Goal: Information Seeking & Learning: Get advice/opinions

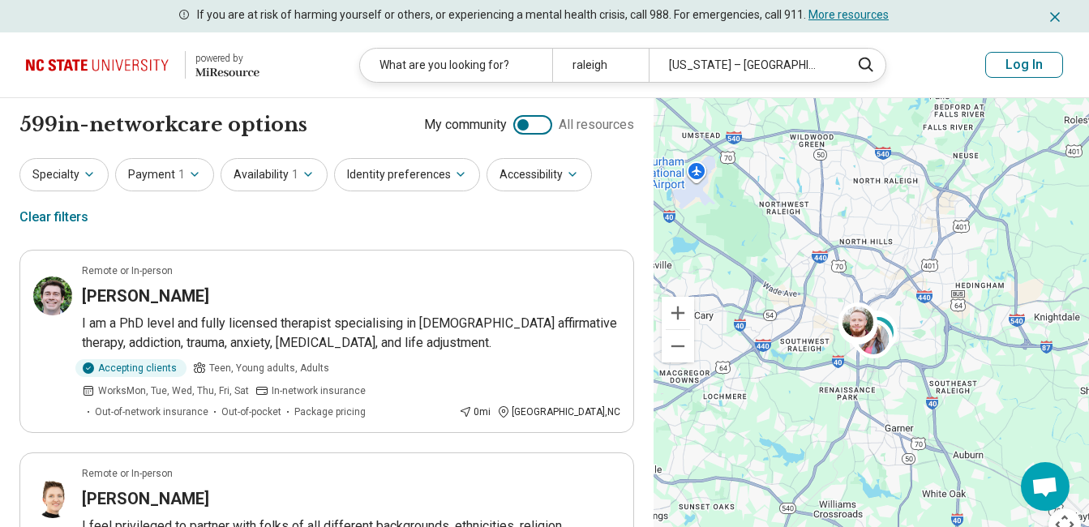
click at [225, 66] on icon "Miresource logo" at bounding box center [227, 72] width 64 height 13
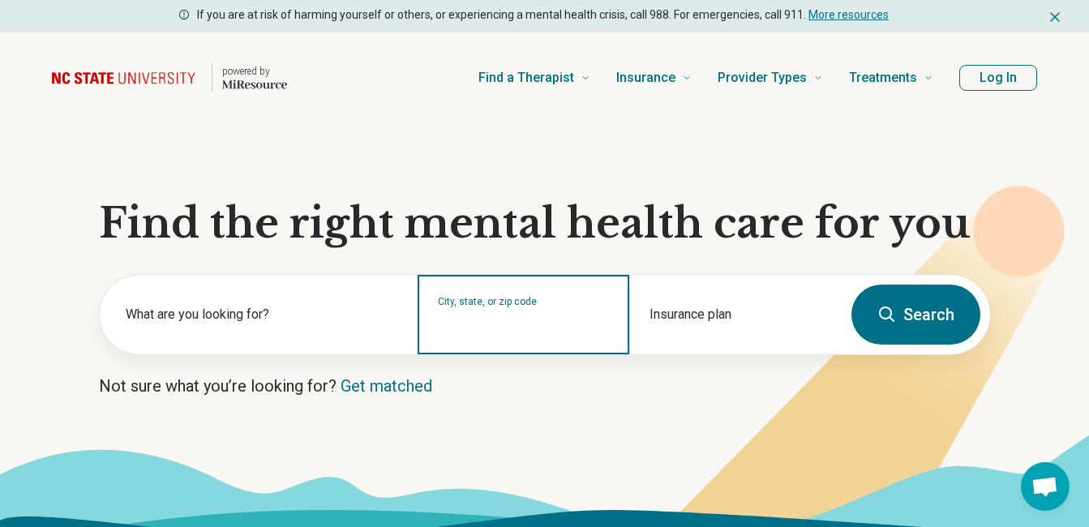
click at [530, 320] on input "City, state, or zip code" at bounding box center [524, 324] width 172 height 19
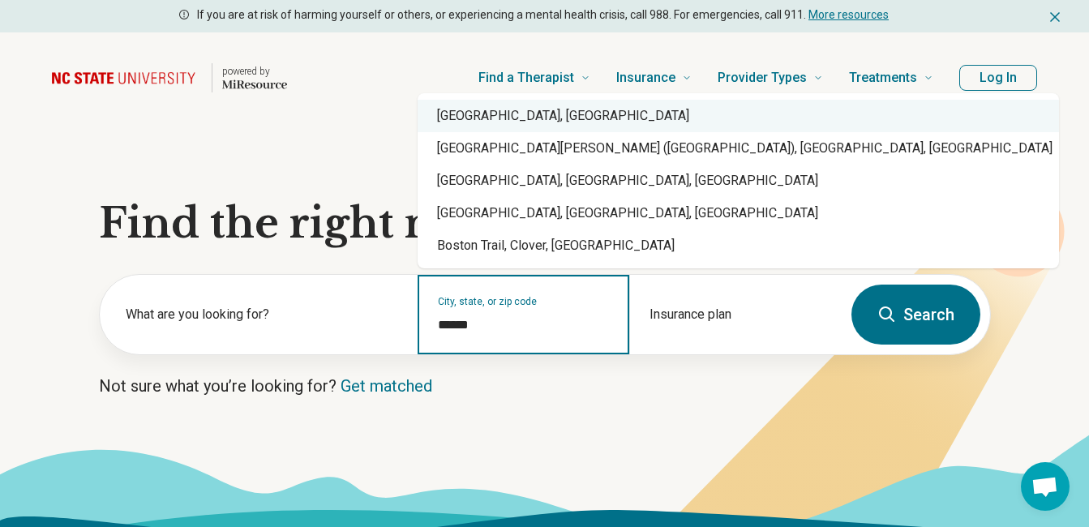
click at [554, 118] on div "Boston, MA" at bounding box center [737, 116] width 641 height 32
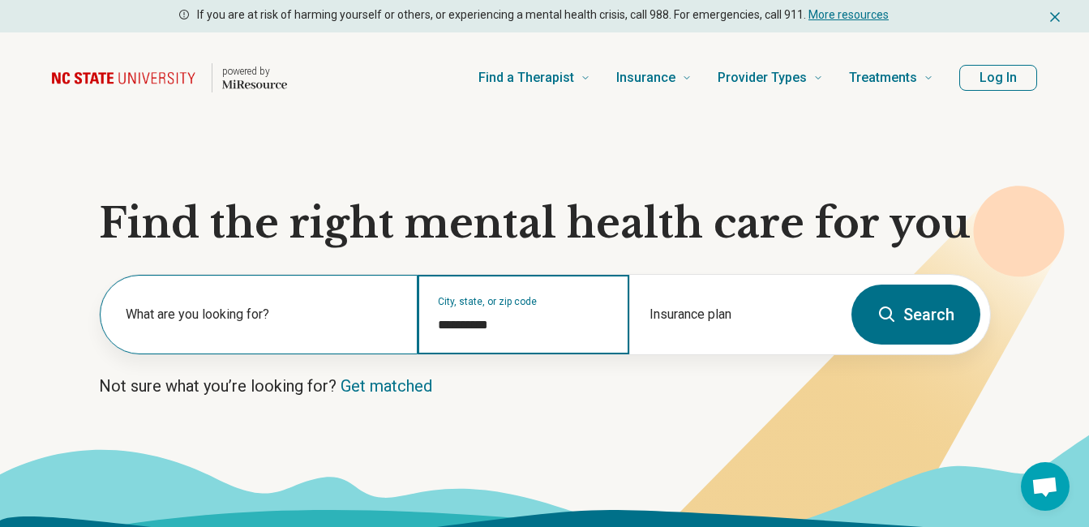
type input "**********"
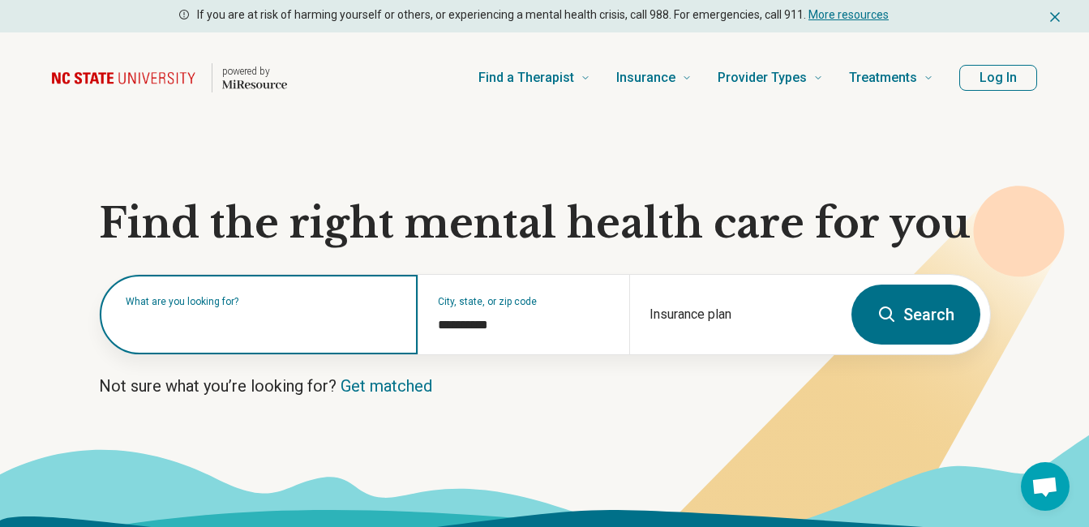
click at [285, 330] on input "text" at bounding box center [262, 322] width 272 height 19
click at [284, 321] on input "text" at bounding box center [262, 322] width 272 height 19
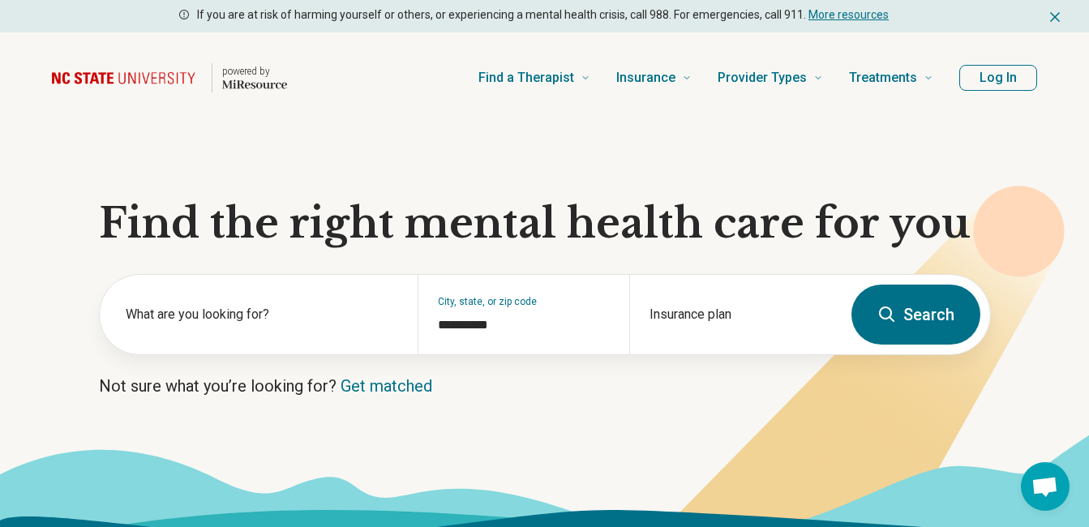
click at [894, 320] on icon at bounding box center [886, 314] width 19 height 19
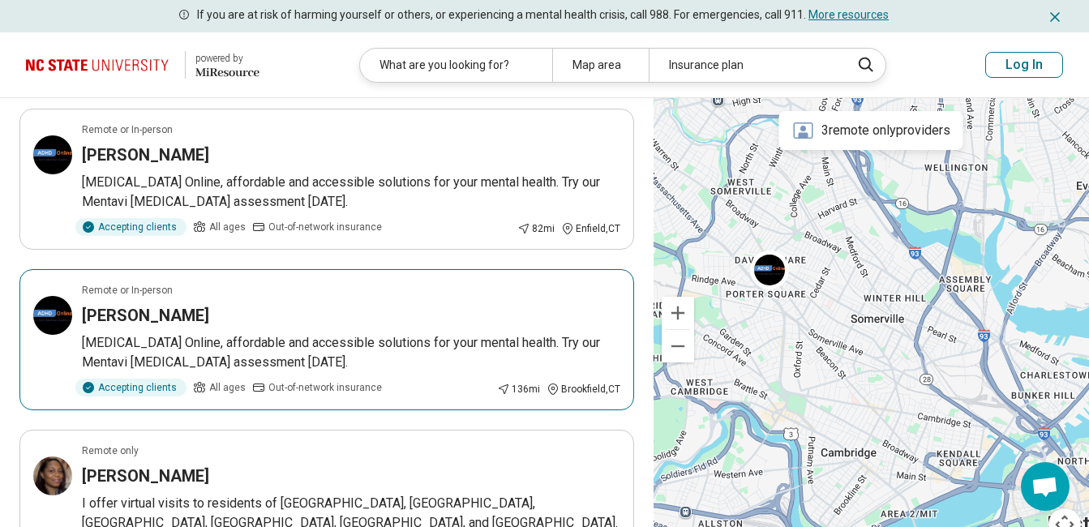
scroll to position [156, 0]
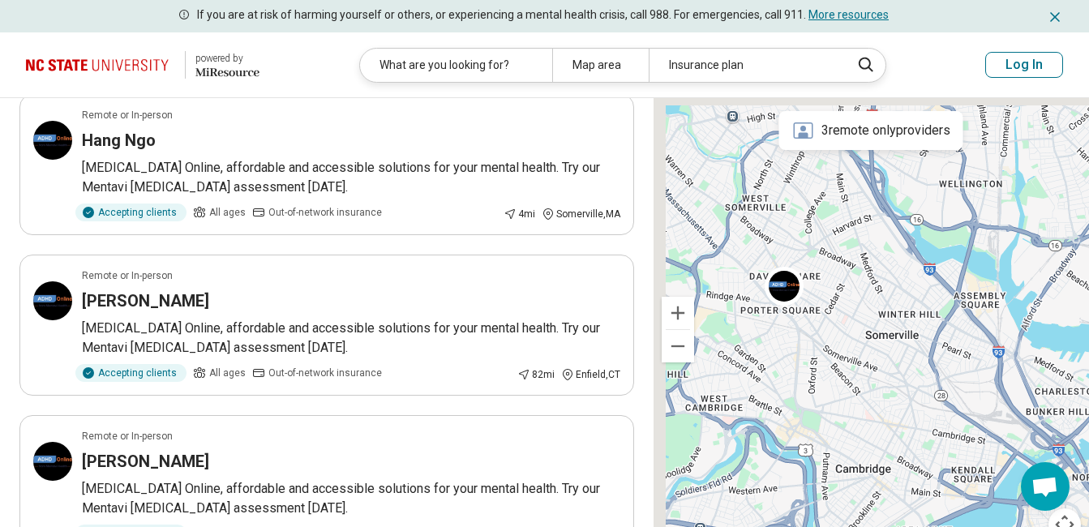
drag, startPoint x: 879, startPoint y: 310, endPoint x: 909, endPoint y: 325, distance: 33.0
click at [909, 325] on div at bounding box center [870, 329] width 435 height 462
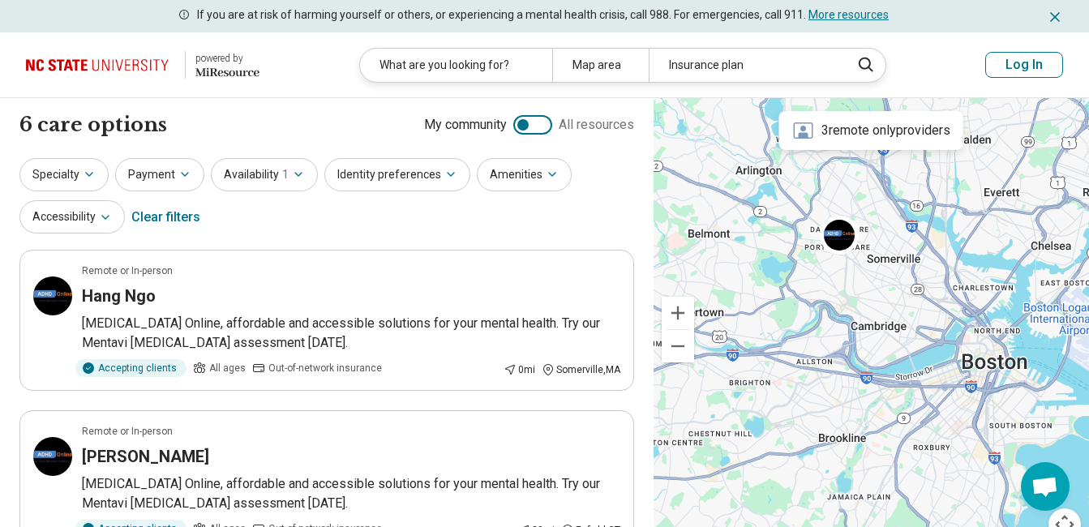
drag, startPoint x: 753, startPoint y: 433, endPoint x: 727, endPoint y: 353, distance: 84.3
click at [727, 353] on div at bounding box center [870, 329] width 435 height 462
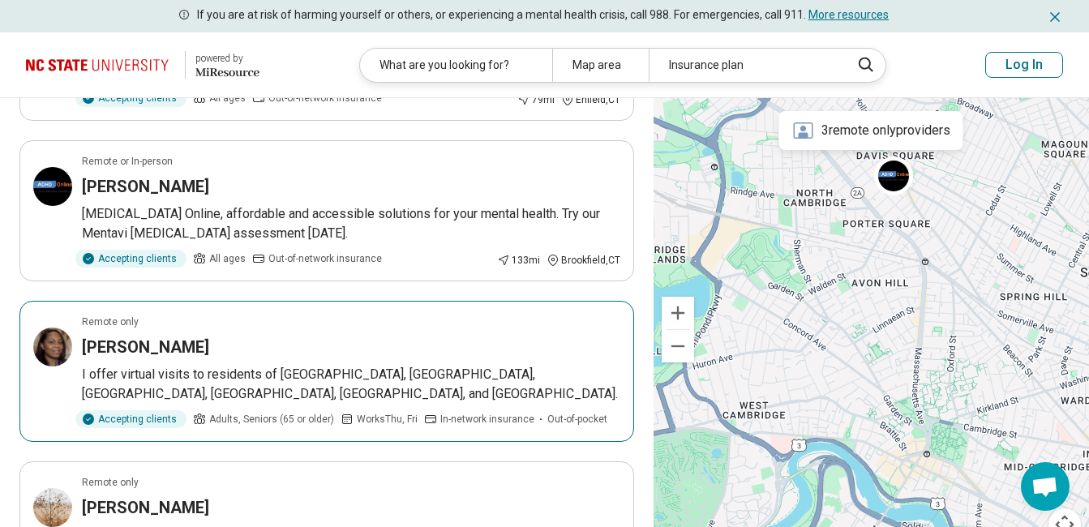
scroll to position [486, 0]
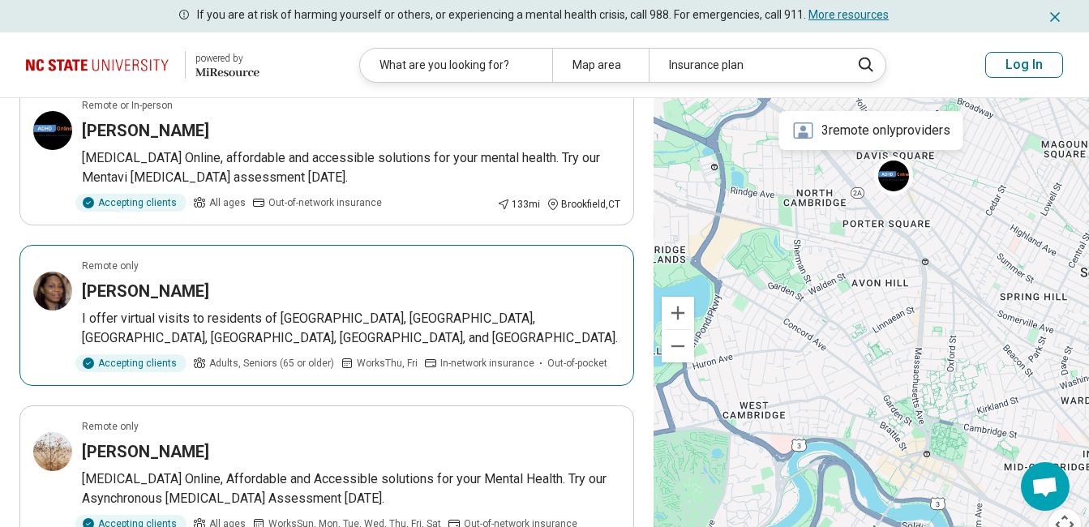
click at [206, 306] on article "Remote only Shanta Johnson I offer virtual visits to residents of NC, SC, VA, M…" at bounding box center [326, 315] width 614 height 141
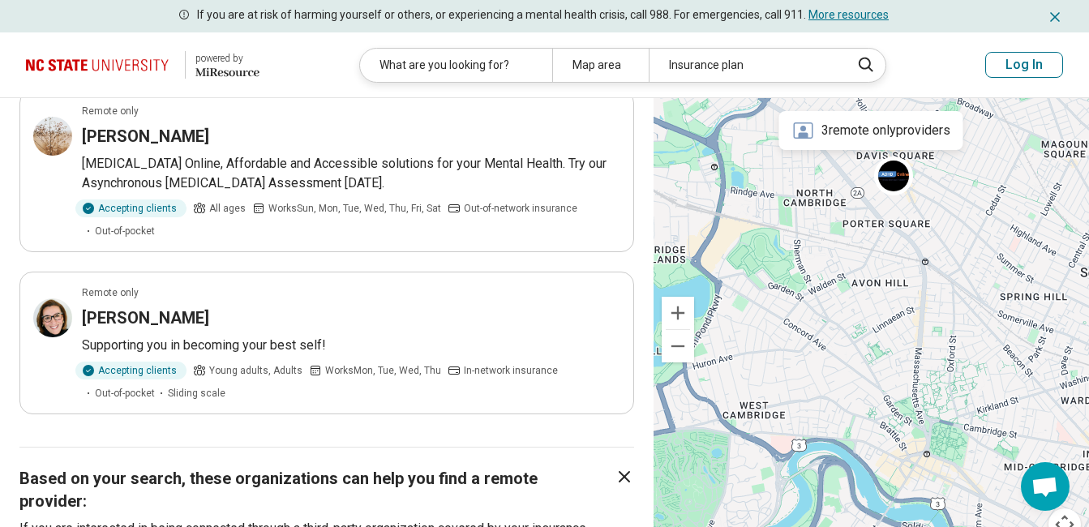
scroll to position [811, 0]
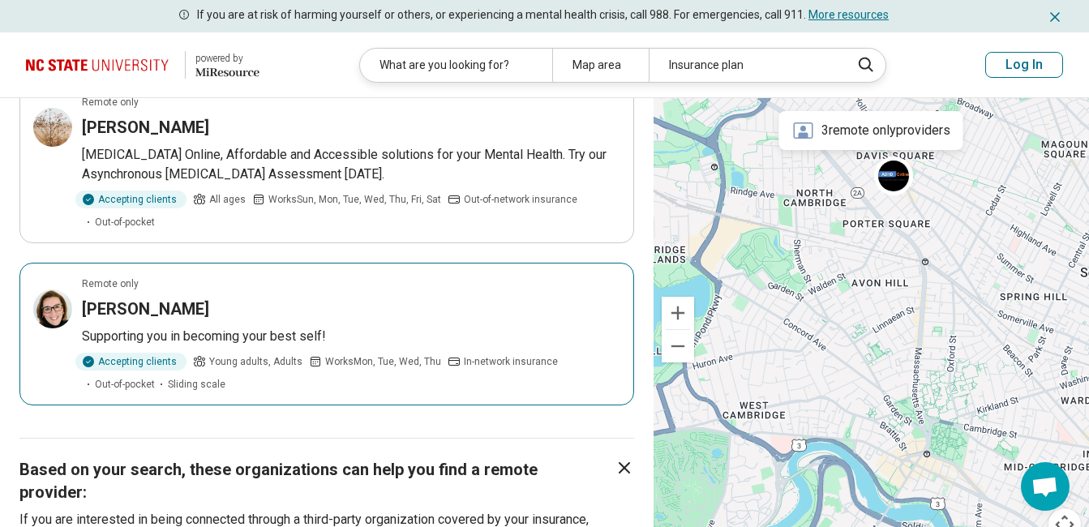
click at [307, 297] on div "Amy Stone" at bounding box center [351, 308] width 538 height 23
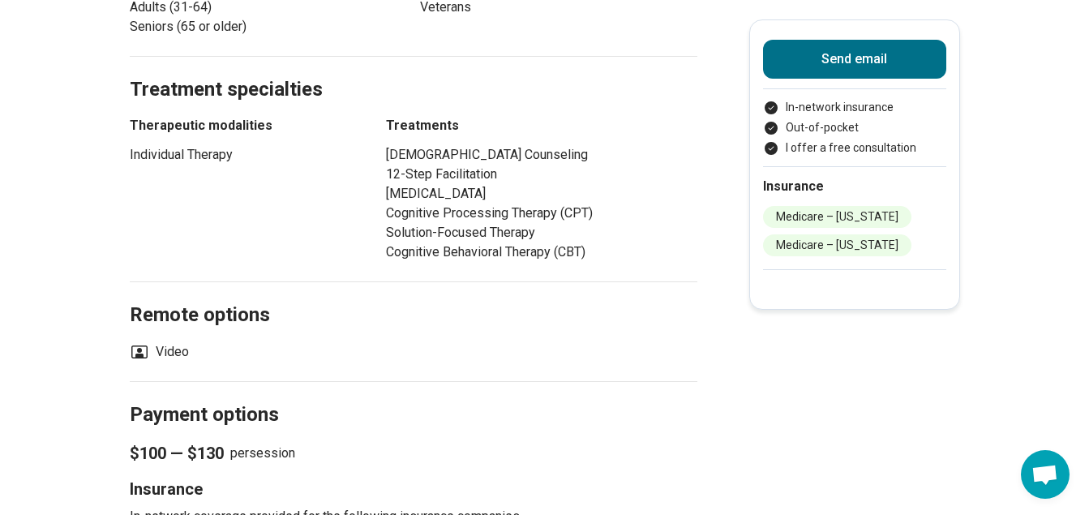
scroll to position [892, 0]
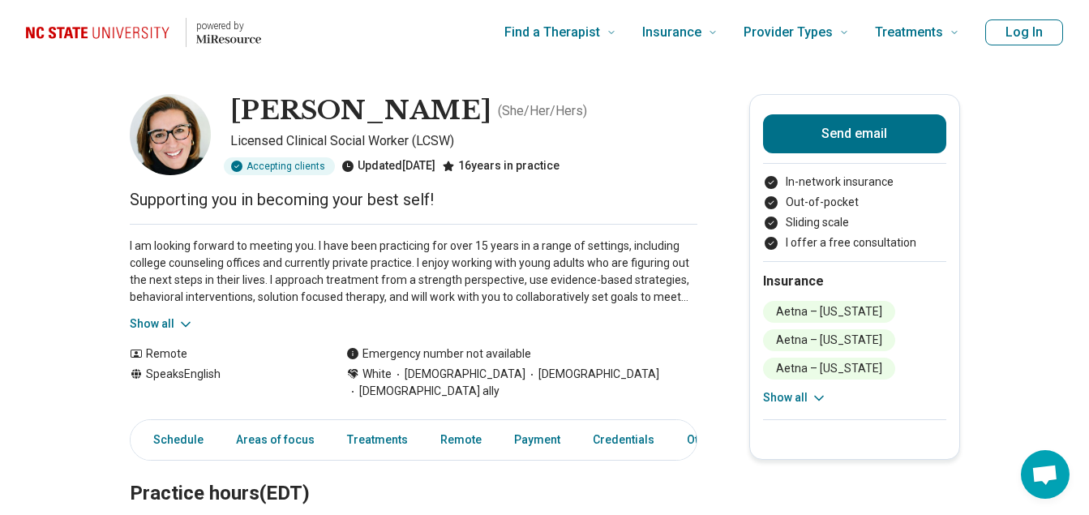
click at [178, 324] on button "Show all" at bounding box center [162, 323] width 64 height 17
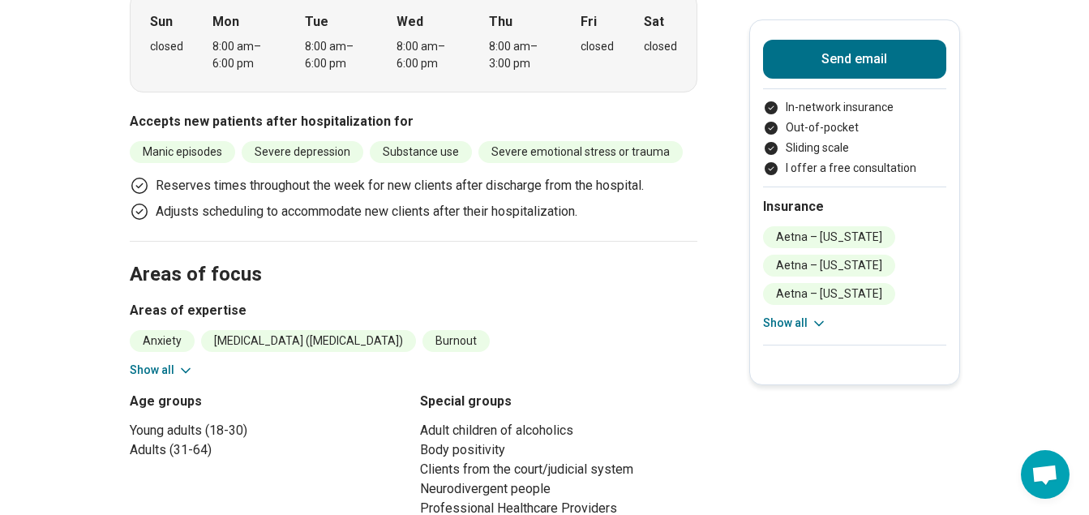
scroll to position [648, 0]
click at [176, 361] on button "Show all" at bounding box center [162, 369] width 64 height 17
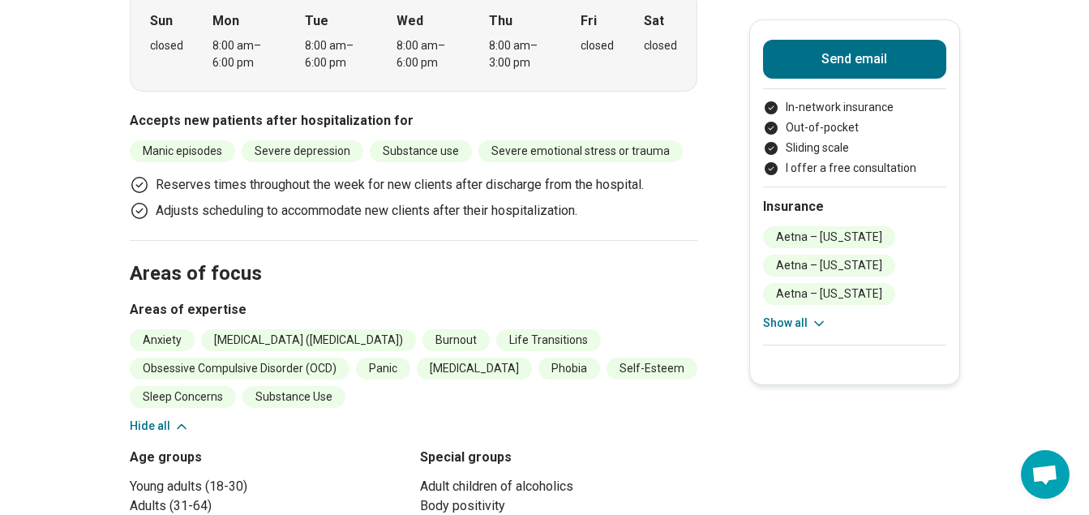
click at [601, 329] on li "Life Transitions" at bounding box center [548, 340] width 105 height 22
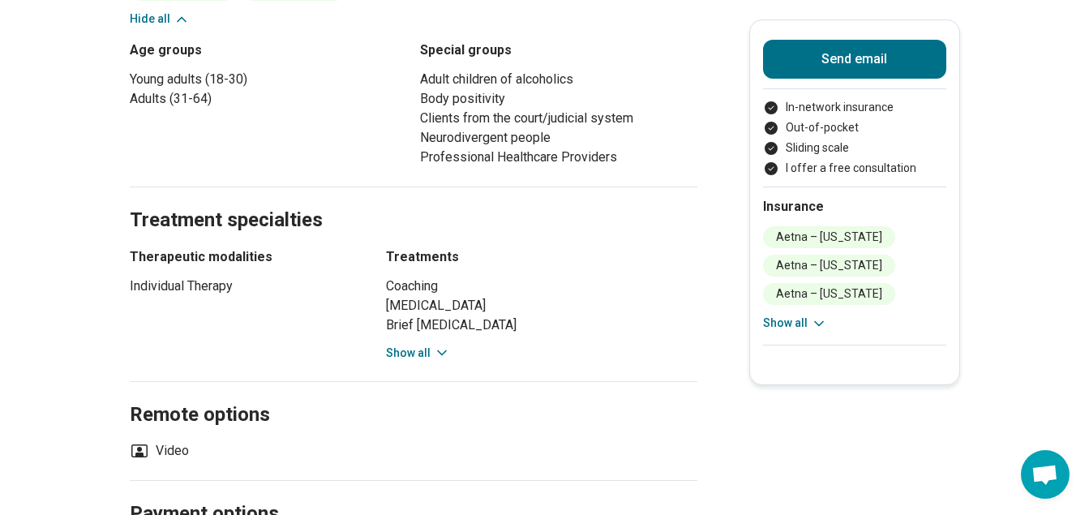
scroll to position [1135, 0]
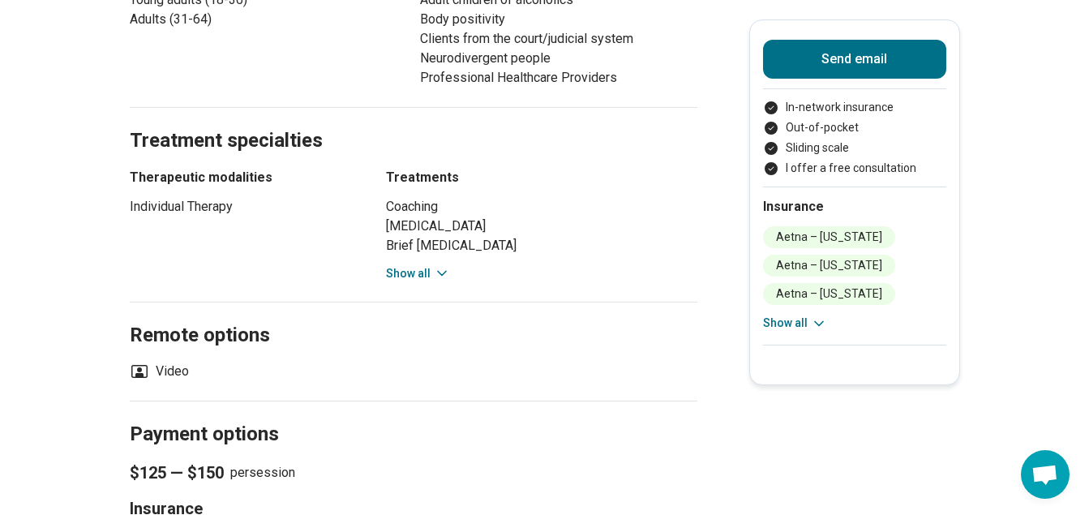
click at [437, 265] on icon at bounding box center [442, 273] width 16 height 16
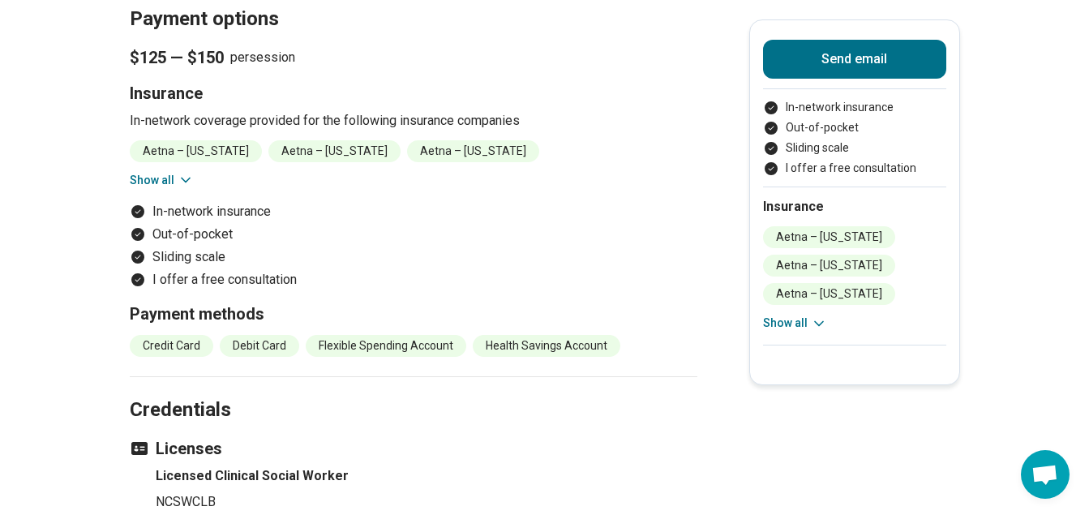
scroll to position [1945, 0]
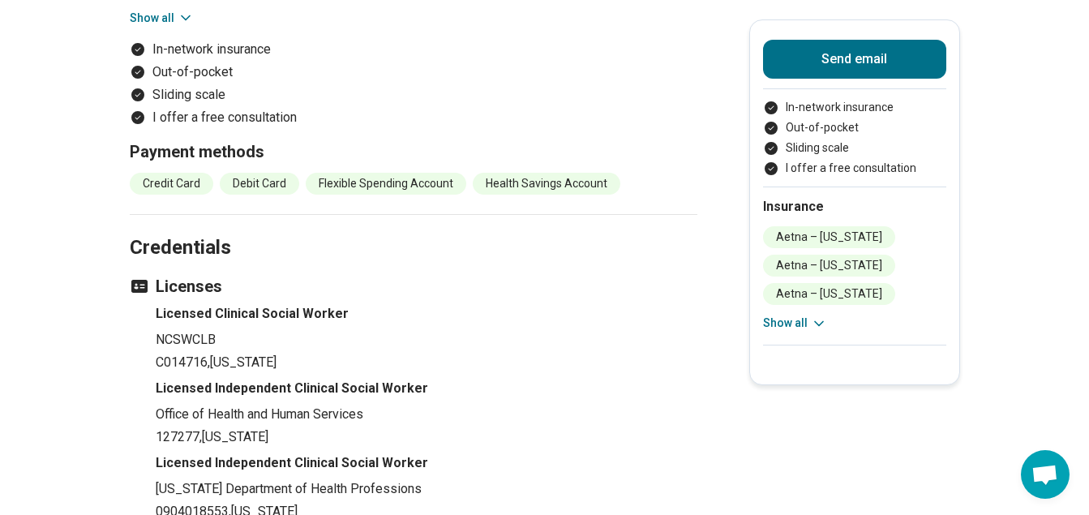
click at [820, 320] on icon at bounding box center [819, 323] width 16 height 16
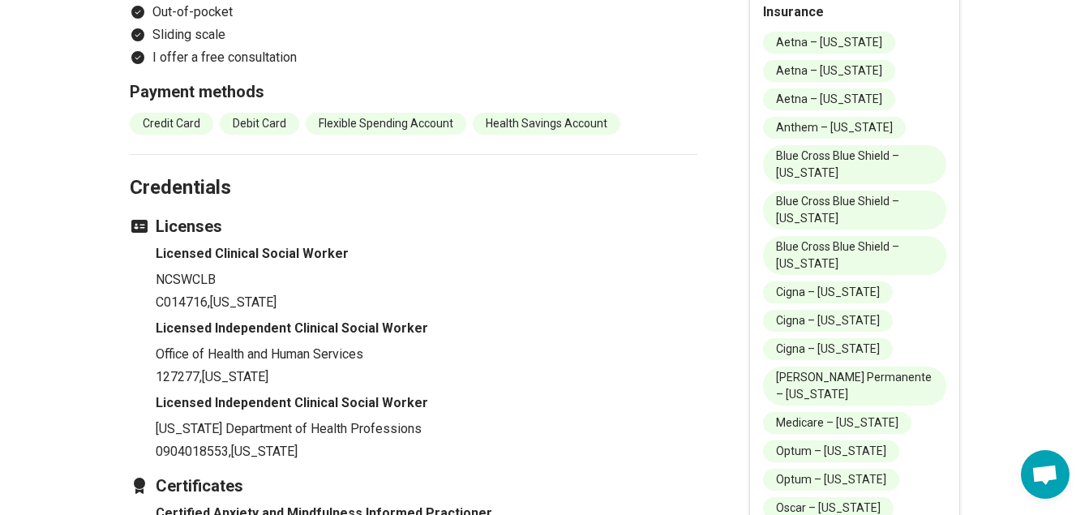
scroll to position [2188, 0]
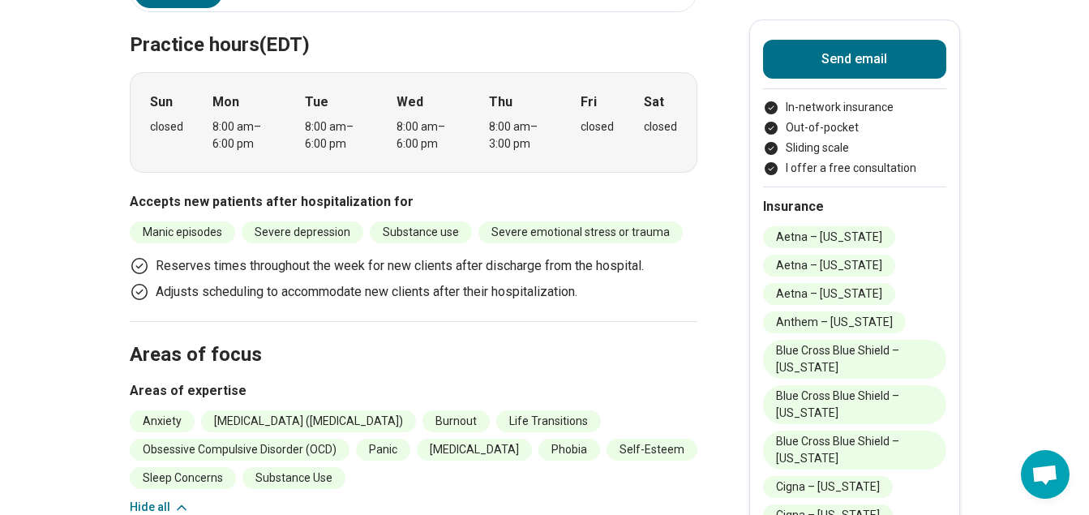
scroll to position [0, 0]
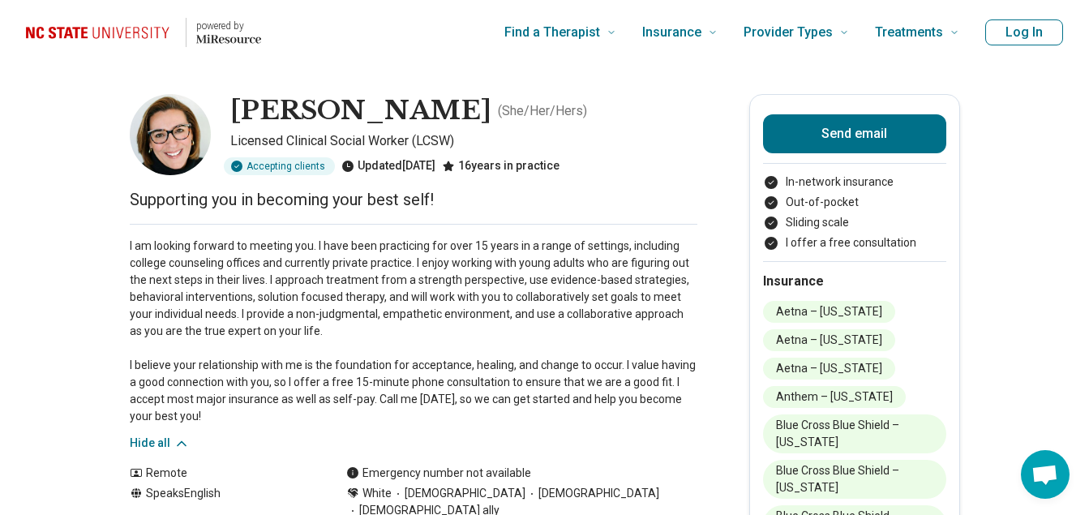
click at [403, 283] on p "I am looking forward to meeting you. I have been practicing for over 15 years i…" at bounding box center [413, 330] width 567 height 187
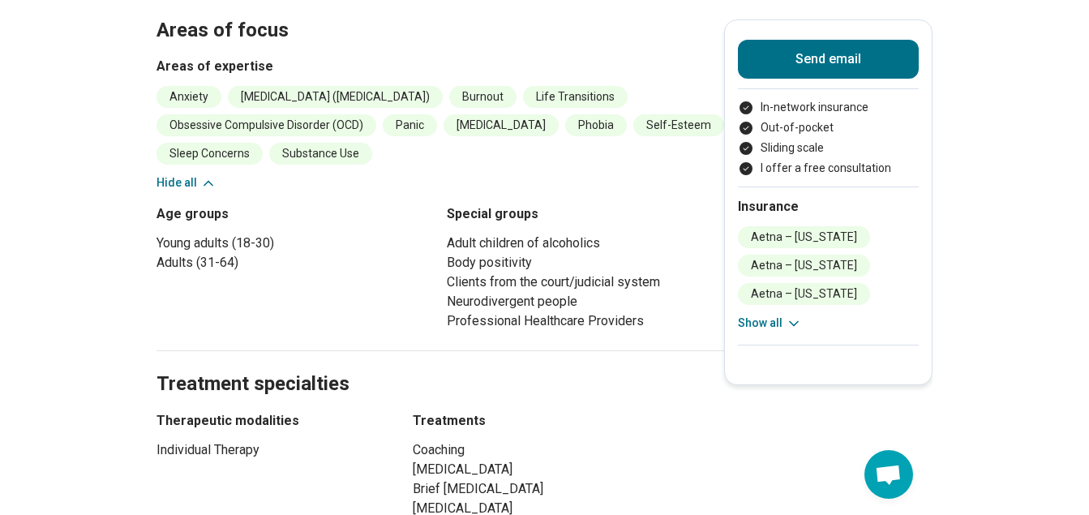
scroll to position [984, 0]
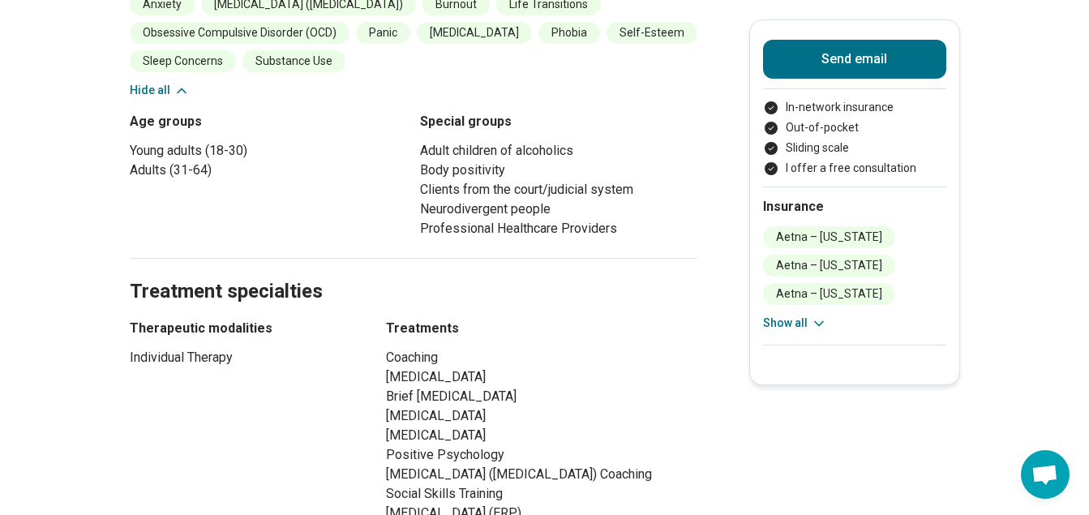
click at [1055, 99] on main "Amy Stone ( She/Her/Hers ) Licensed Clinical Social Worker (LCSW) Accepting cli…" at bounding box center [544, 428] width 1089 height 2695
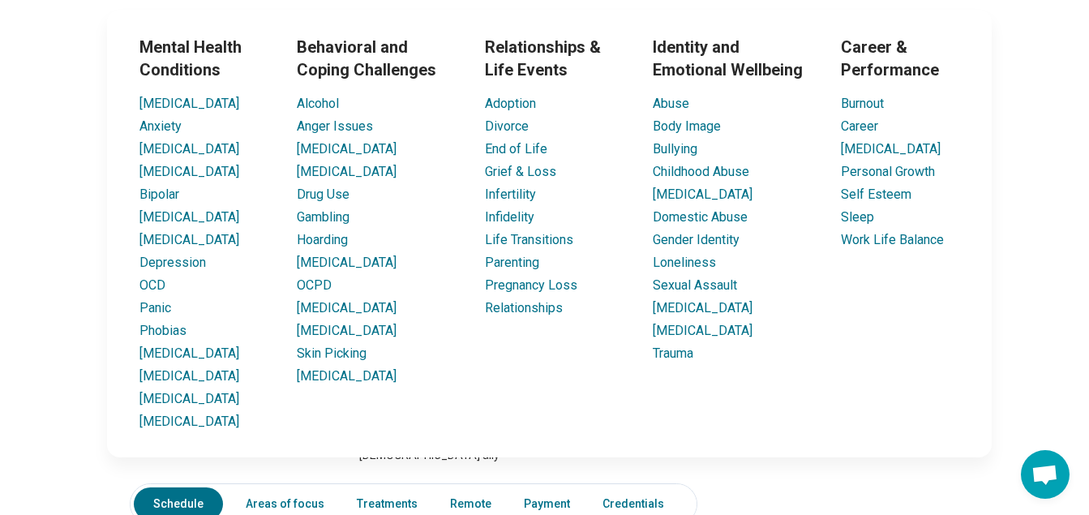
scroll to position [81, 0]
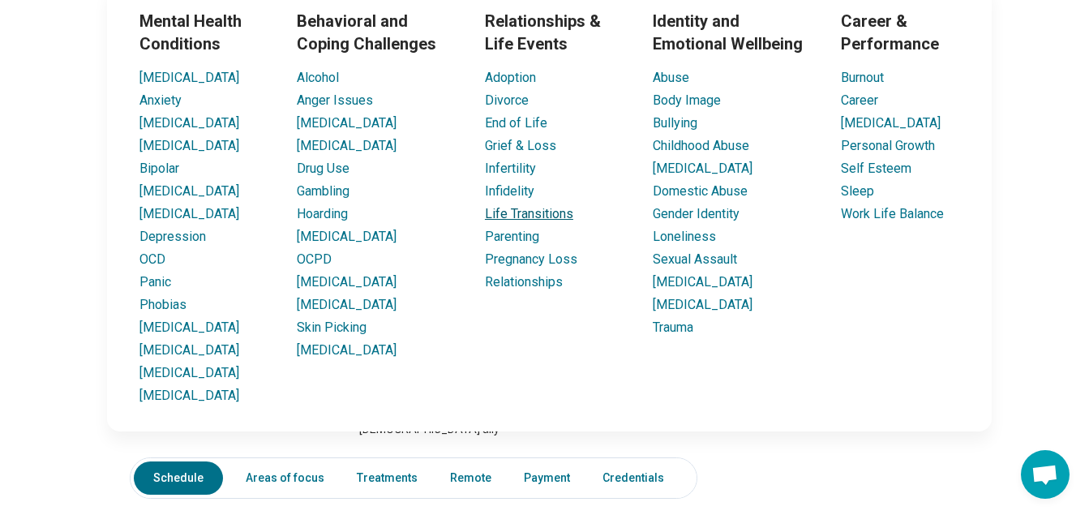
click at [535, 216] on link "Life Transitions" at bounding box center [529, 213] width 88 height 15
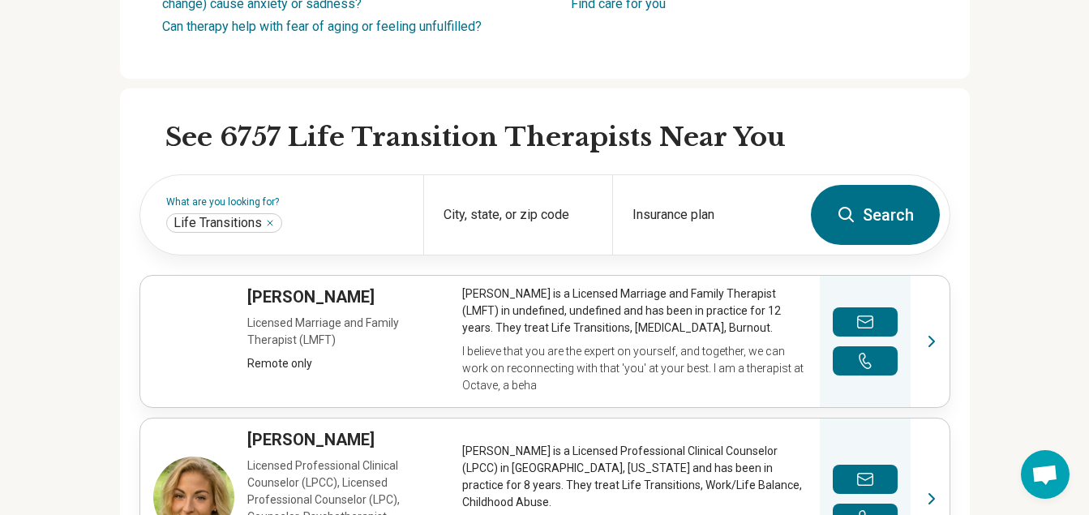
scroll to position [567, 0]
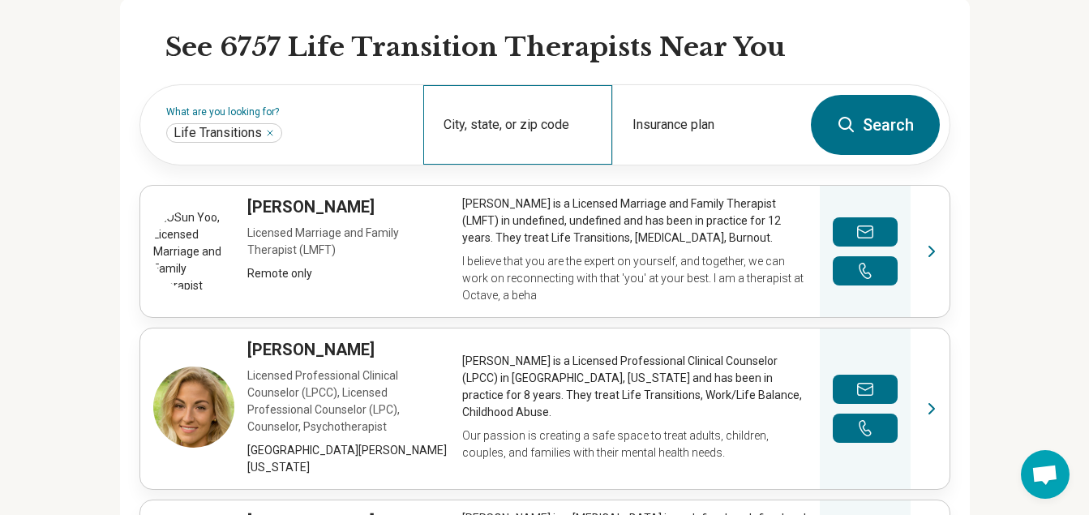
click at [511, 145] on div "City, state, or zip code" at bounding box center [517, 124] width 189 height 79
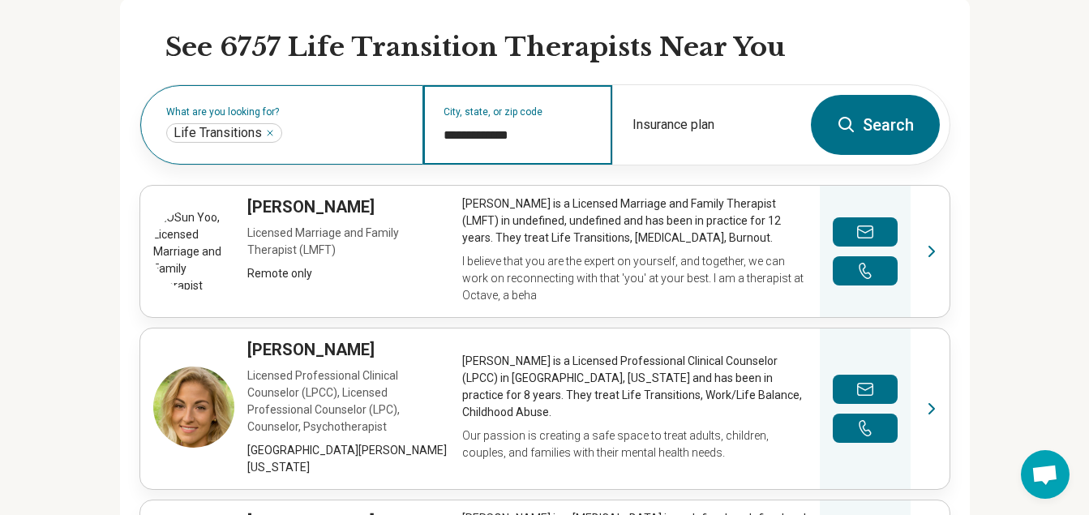
type input "**********"
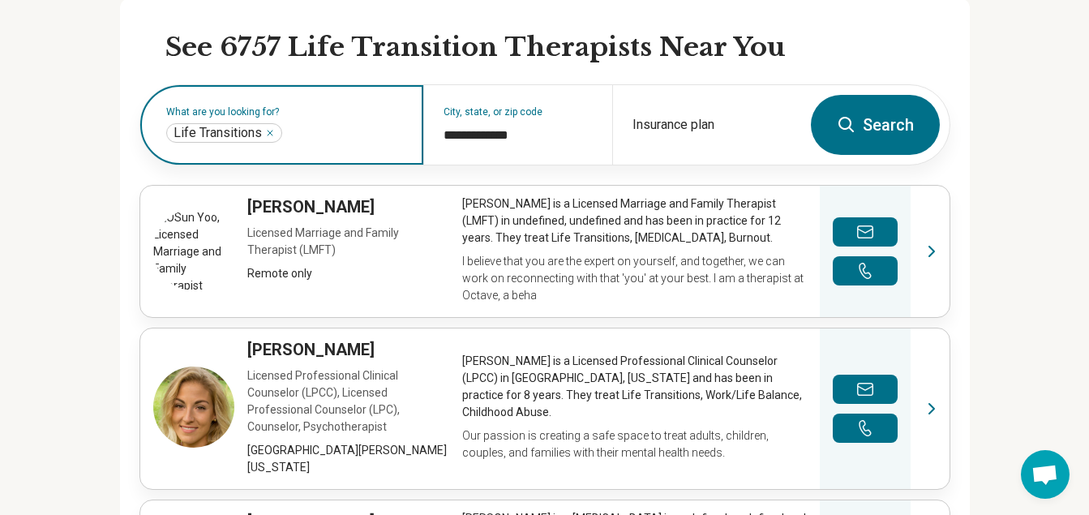
click at [355, 143] on input "text" at bounding box center [344, 132] width 118 height 19
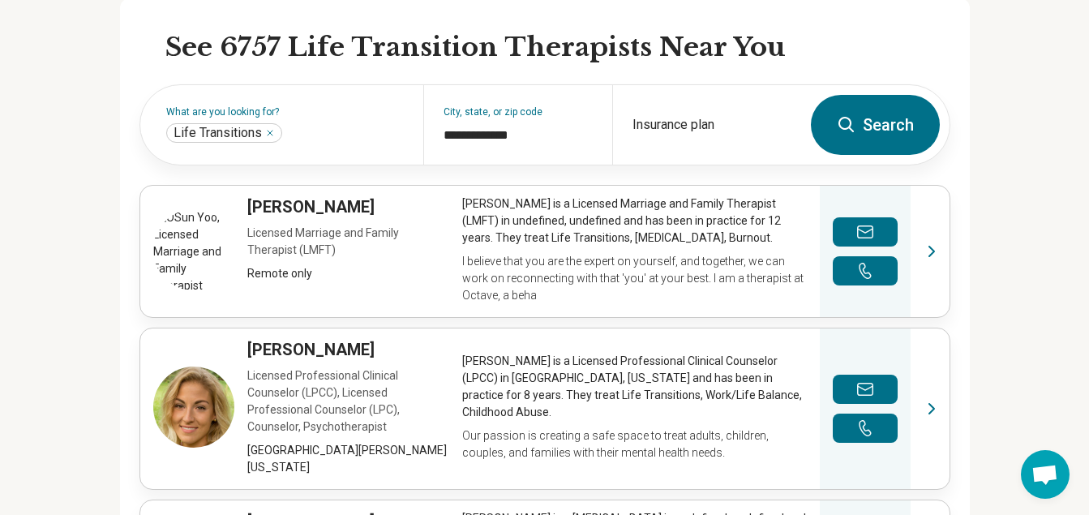
click at [883, 155] on button "Search" at bounding box center [875, 125] width 129 height 60
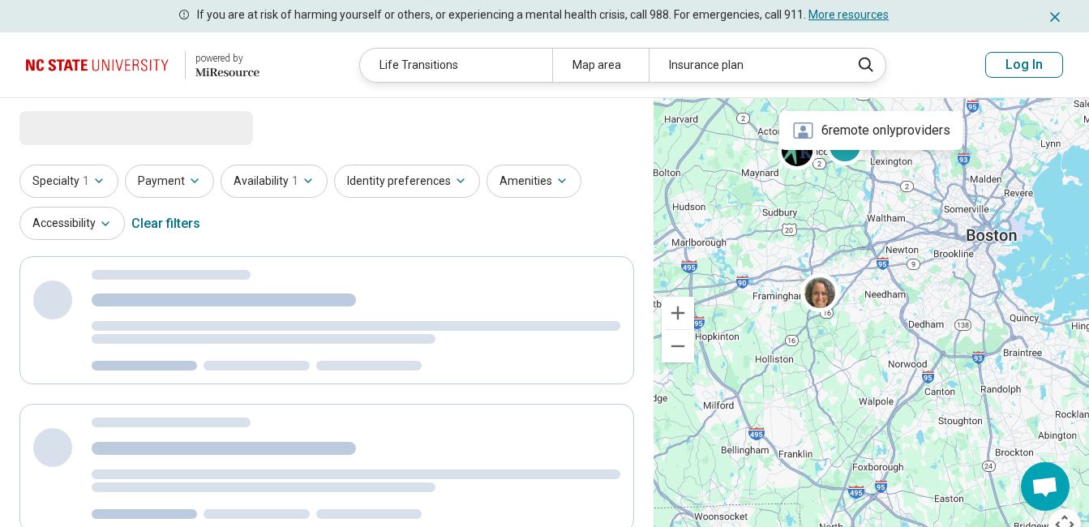
drag, startPoint x: 1013, startPoint y: 235, endPoint x: 871, endPoint y: 342, distance: 178.3
click at [905, 430] on div "2" at bounding box center [870, 329] width 435 height 462
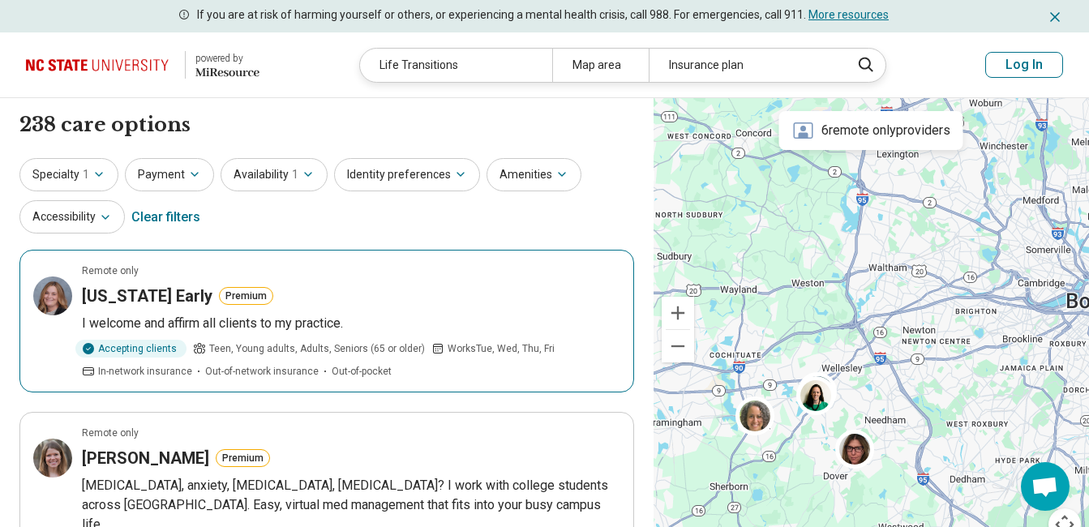
click at [422, 287] on div "Virginia Early Premium" at bounding box center [351, 295] width 538 height 23
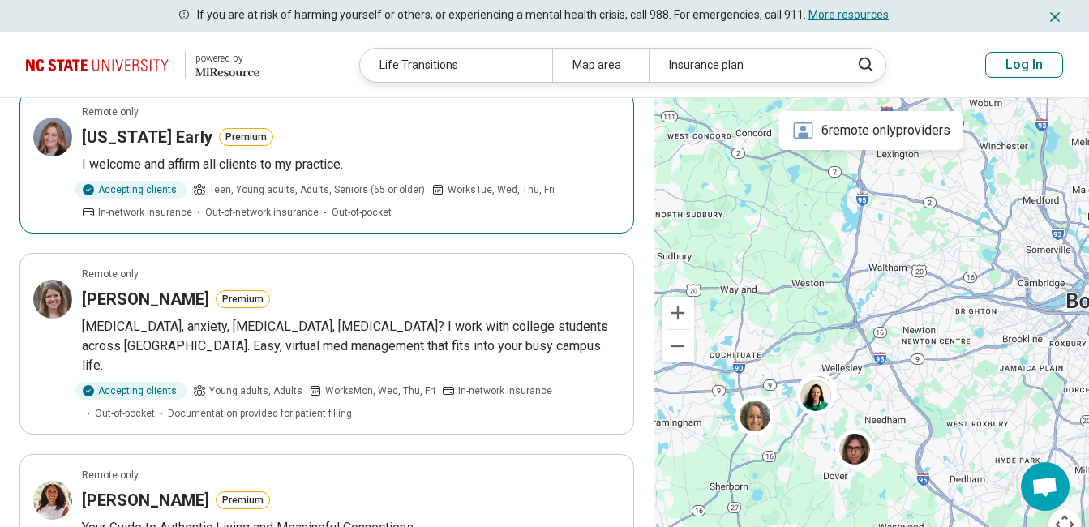
scroll to position [162, 0]
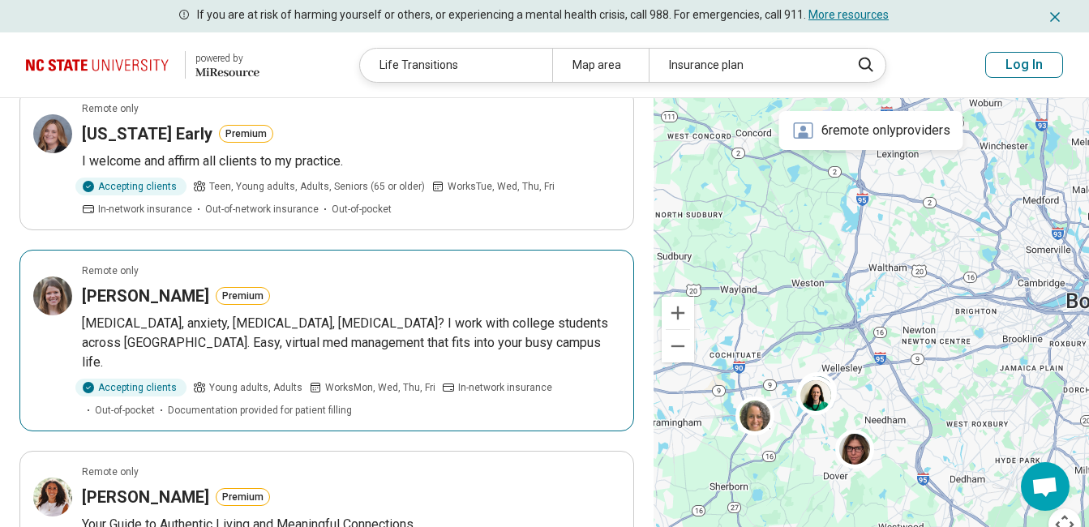
click at [442, 286] on div "Alicia Battles Premium" at bounding box center [351, 295] width 538 height 23
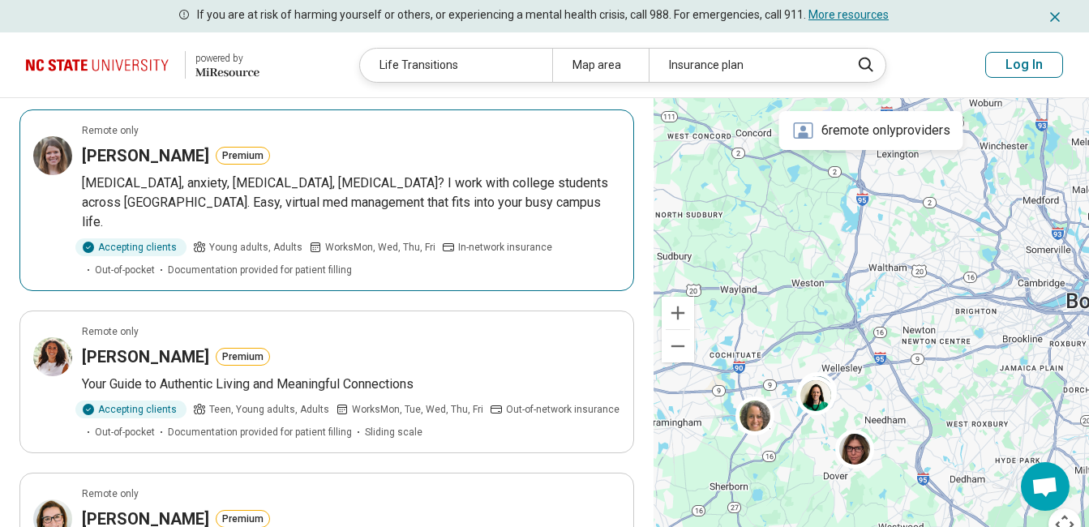
scroll to position [324, 0]
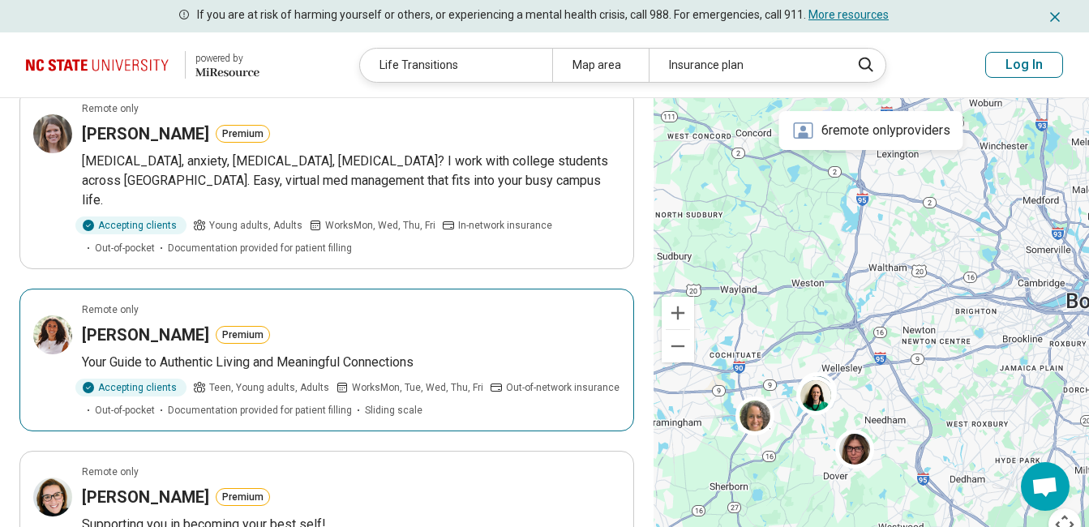
click at [537, 332] on article "Remote only Lauren Milo Premium Your Guide to Authentic Living and Meaningful C…" at bounding box center [326, 360] width 614 height 143
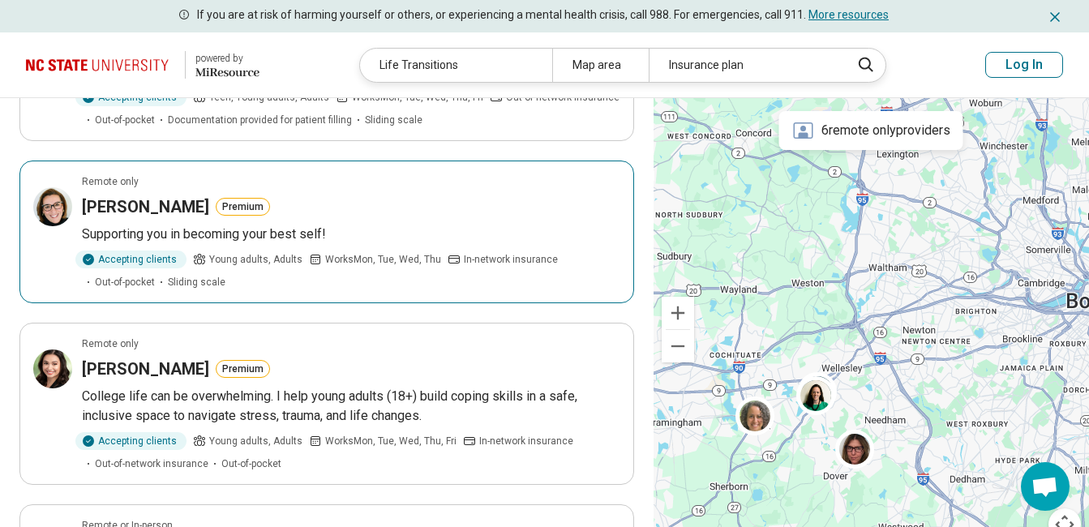
scroll to position [648, 0]
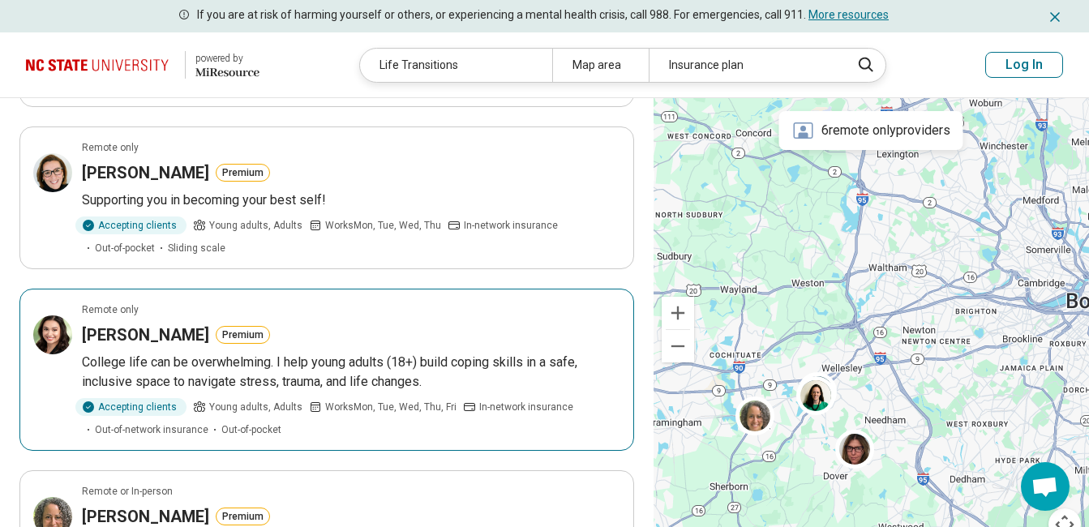
click at [183, 353] on p "College life can be overwhelming. I help young adults (18+) build coping skills…" at bounding box center [351, 372] width 538 height 39
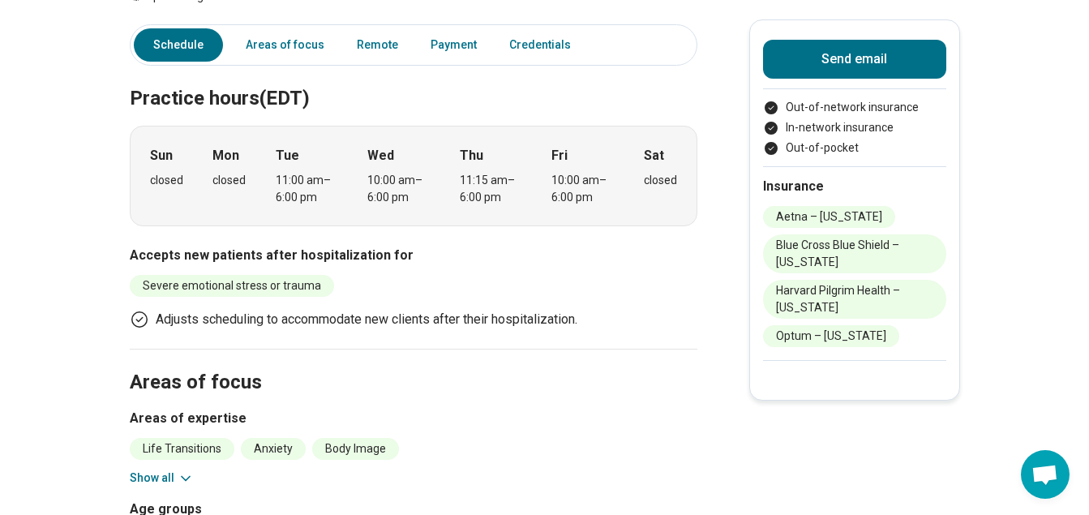
scroll to position [486, 0]
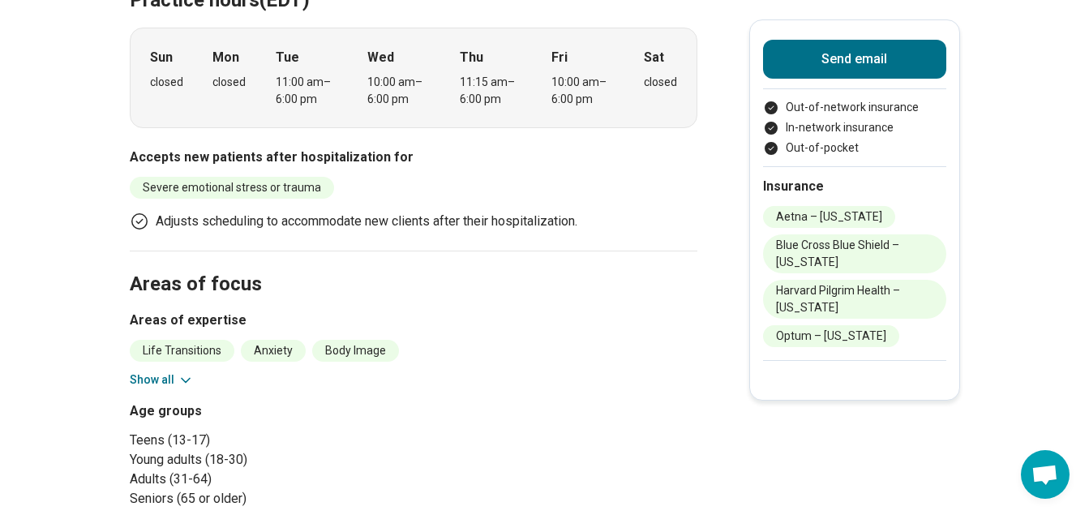
click at [178, 384] on button "Show all" at bounding box center [162, 379] width 64 height 17
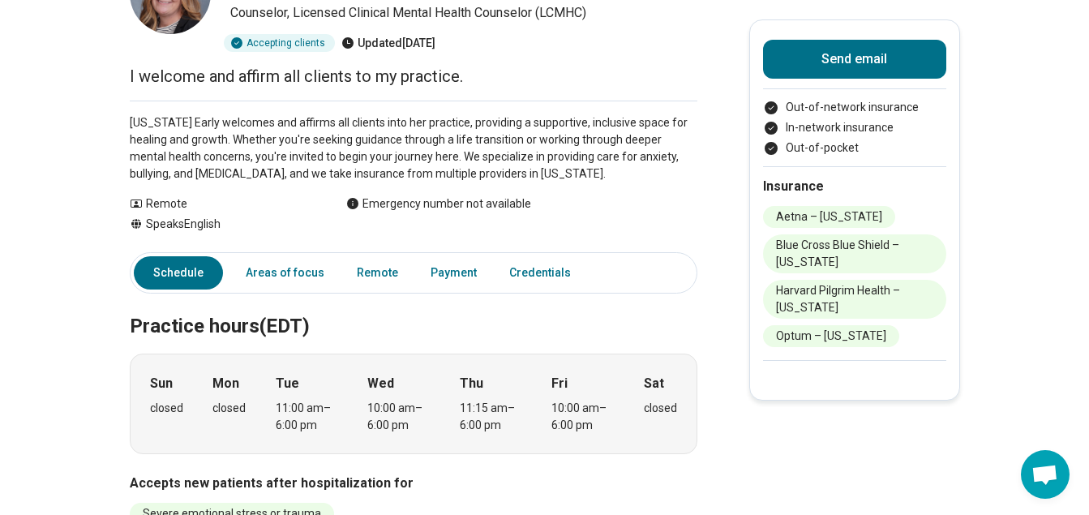
scroll to position [0, 0]
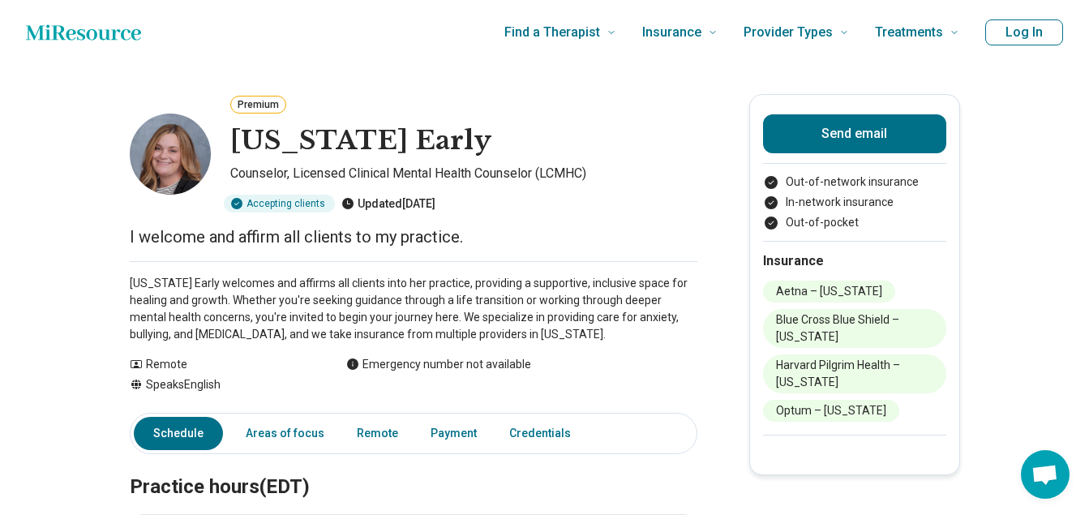
click at [369, 207] on div "Updated today" at bounding box center [388, 204] width 94 height 18
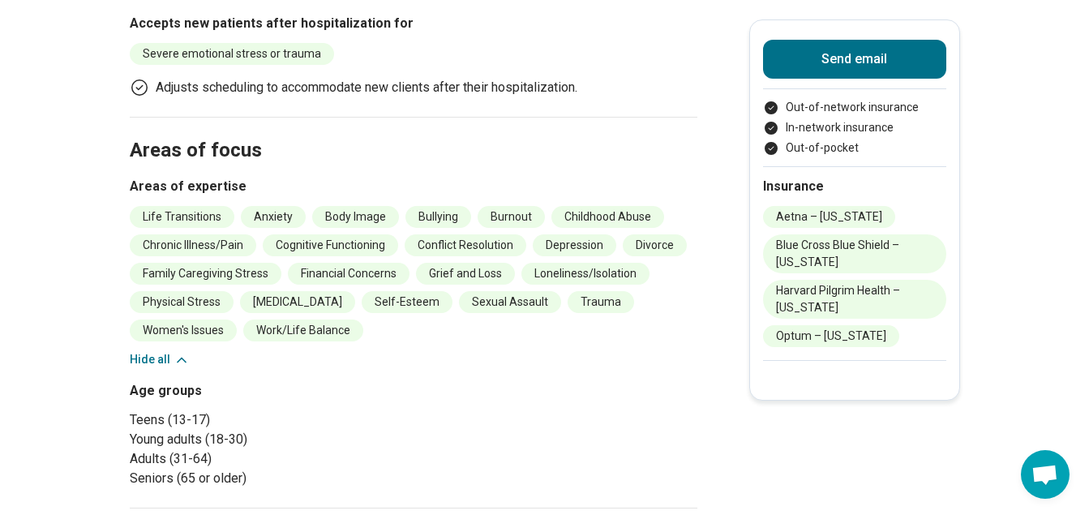
scroll to position [648, 0]
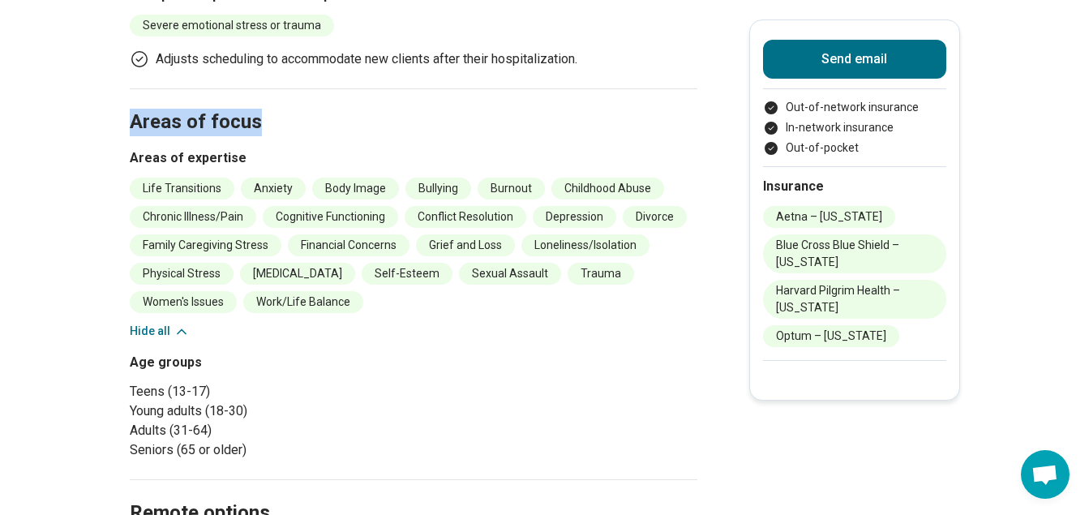
drag, startPoint x: 101, startPoint y: 118, endPoint x: 310, endPoint y: 121, distance: 209.1
click at [310, 121] on main "Premium Virginia Early Counselor, Licensed Clinical Mental Health Counselor (LC…" at bounding box center [544, 219] width 1089 height 1606
drag, startPoint x: 310, startPoint y: 121, endPoint x: 311, endPoint y: 140, distance: 19.5
click at [311, 140] on section "Areas of focus Areas of expertise Life Transitions Anxiety Body Image Bullying …" at bounding box center [413, 283] width 567 height 391
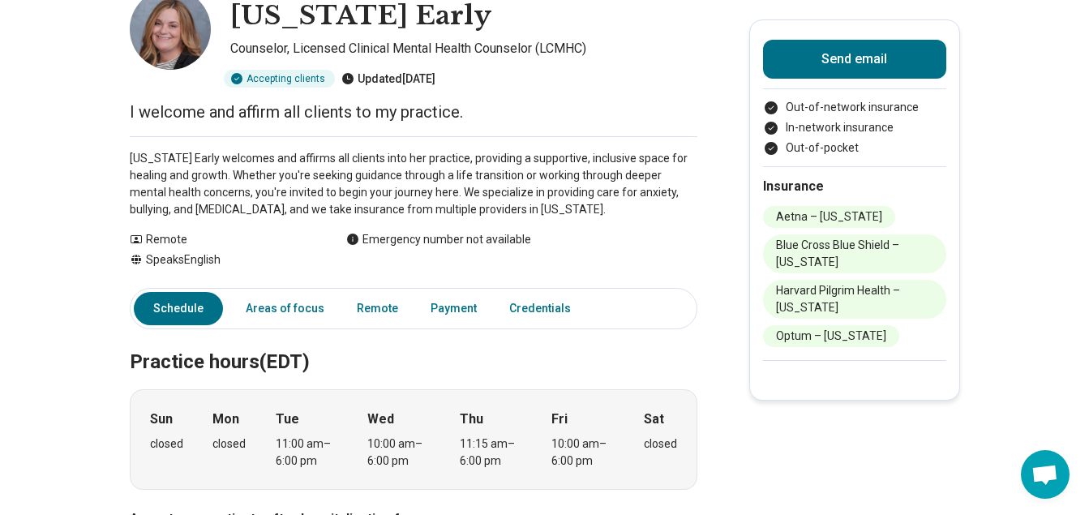
scroll to position [81, 0]
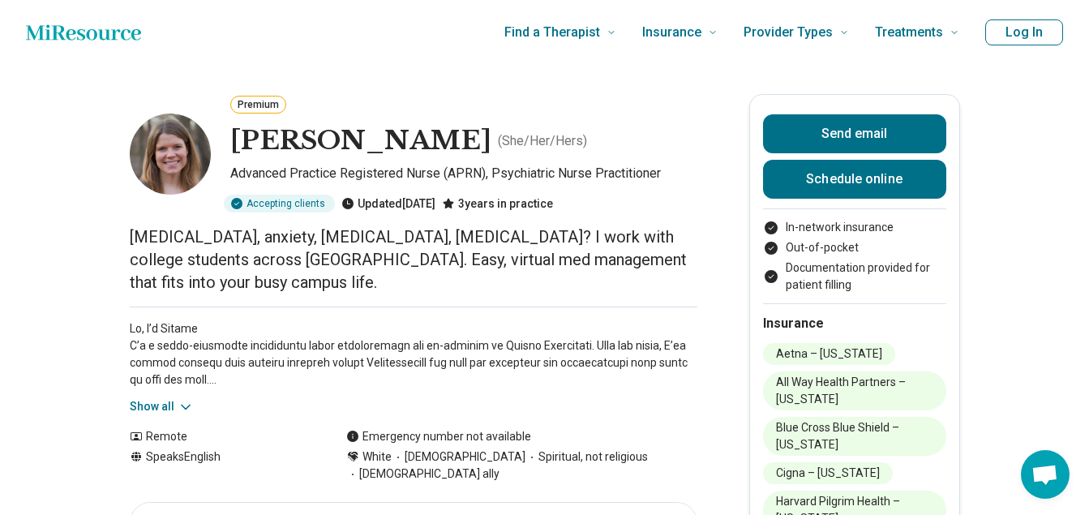
click at [181, 374] on div "Show all" at bounding box center [413, 360] width 567 height 109
click at [169, 398] on button "Show all" at bounding box center [162, 406] width 64 height 17
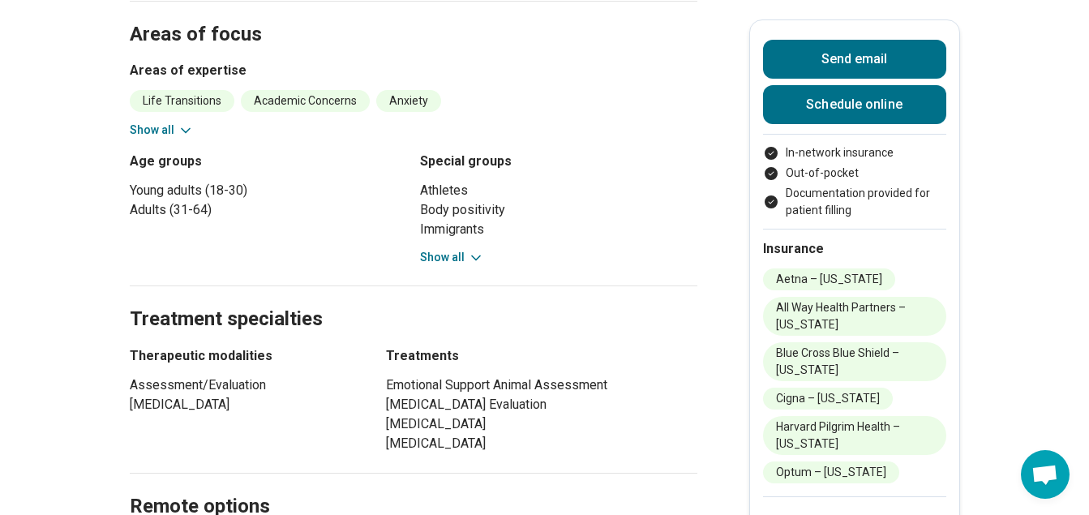
scroll to position [1135, 0]
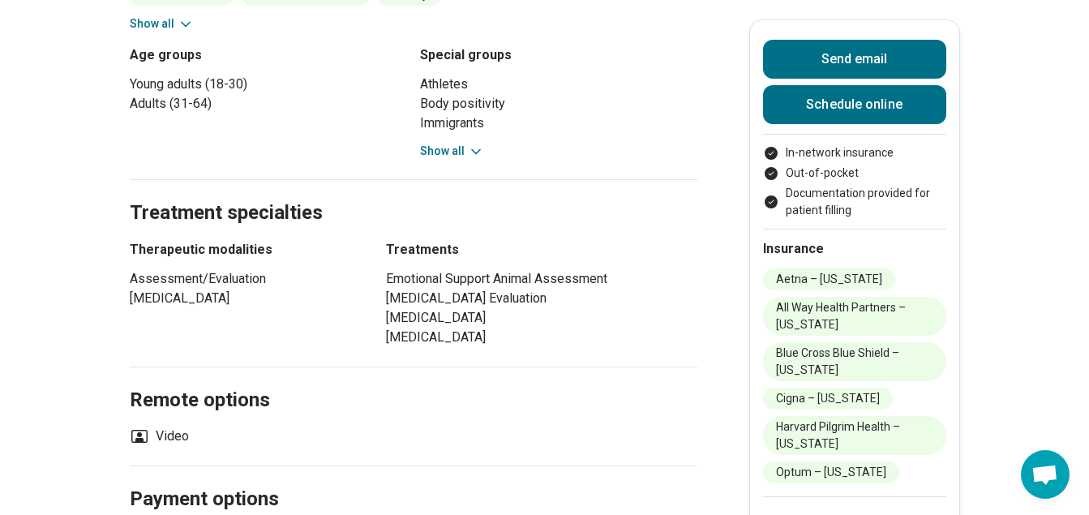
click at [471, 143] on icon at bounding box center [476, 151] width 16 height 16
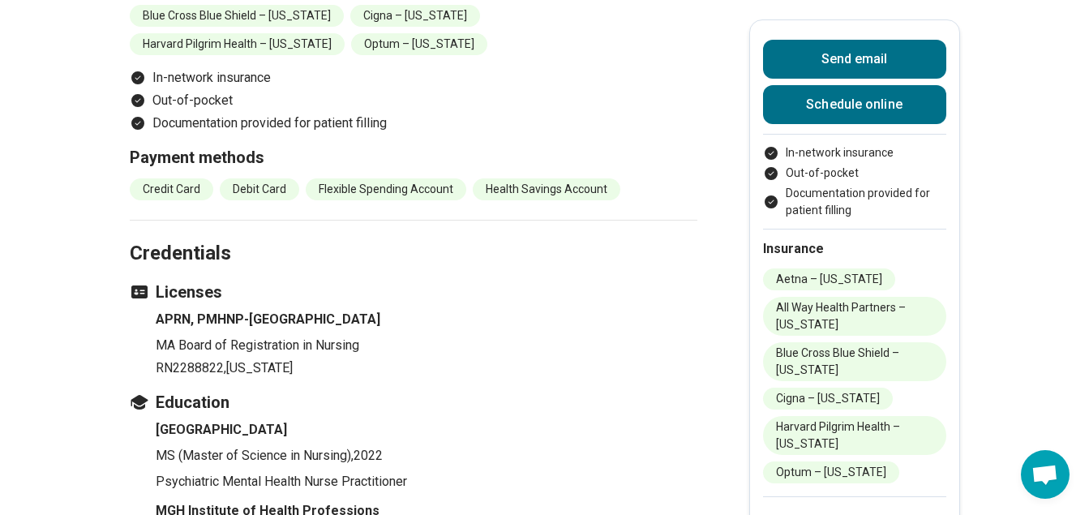
scroll to position [2026, 0]
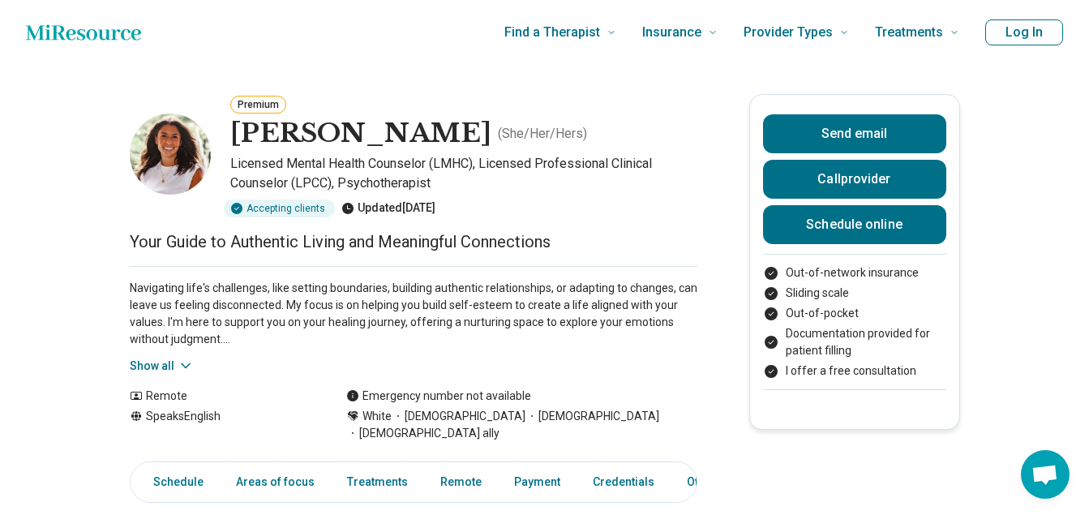
click at [143, 361] on button "Show all" at bounding box center [162, 365] width 64 height 17
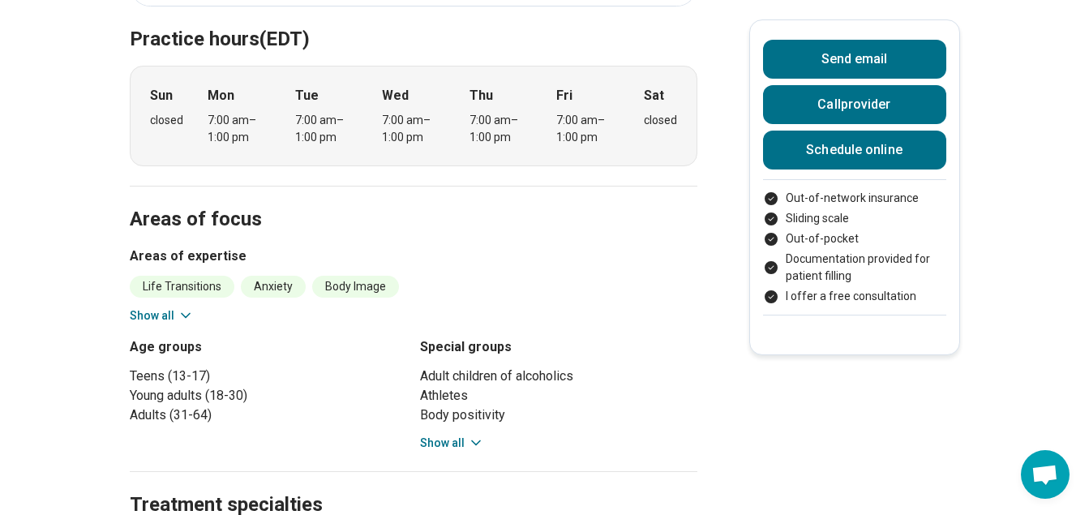
scroll to position [648, 0]
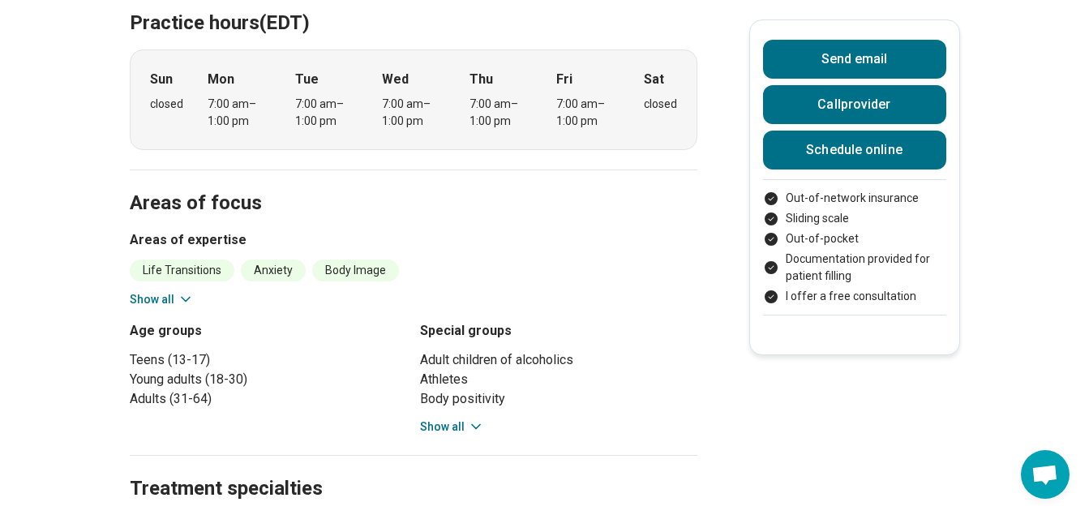
click at [182, 291] on icon at bounding box center [186, 299] width 16 height 16
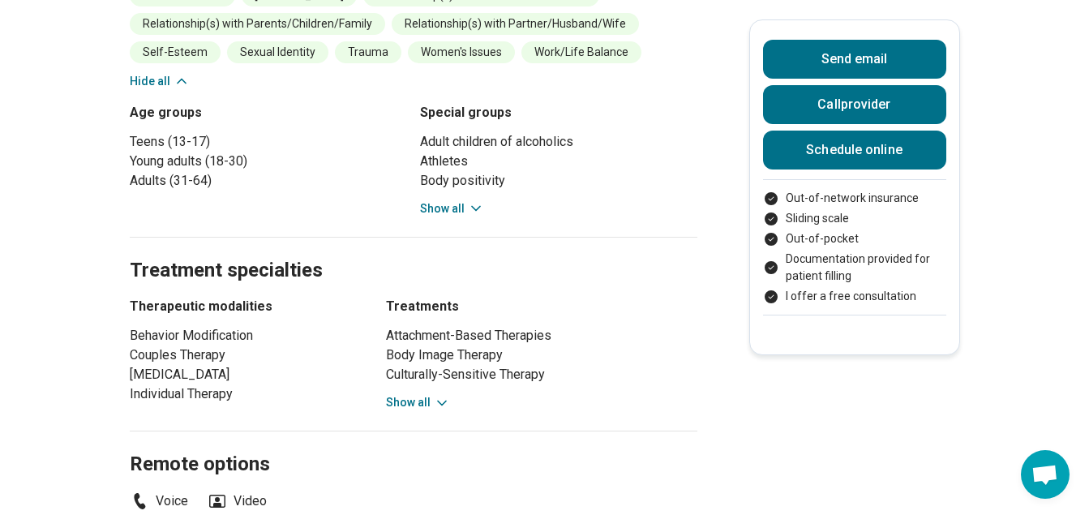
scroll to position [1054, 0]
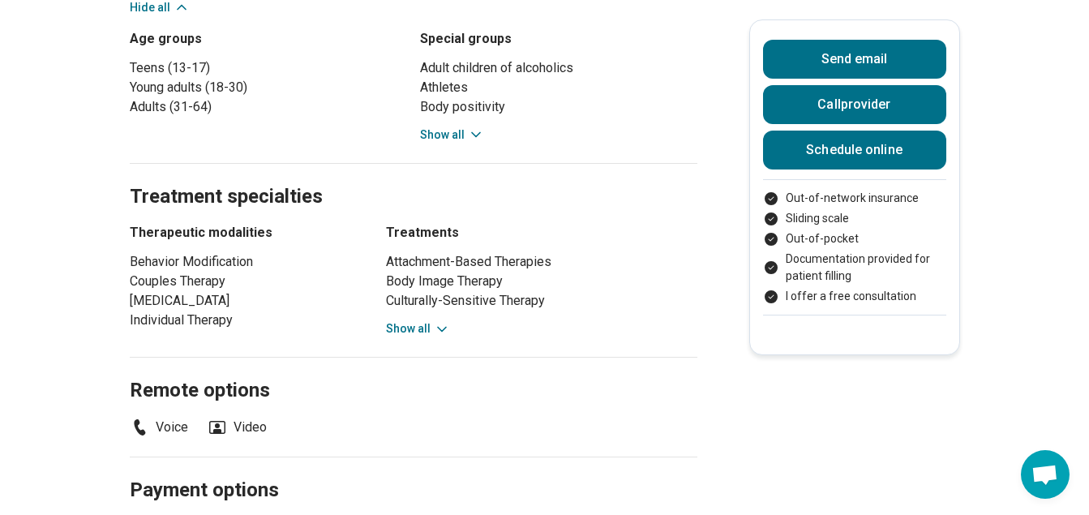
click at [433, 320] on button "Show all" at bounding box center [418, 328] width 64 height 17
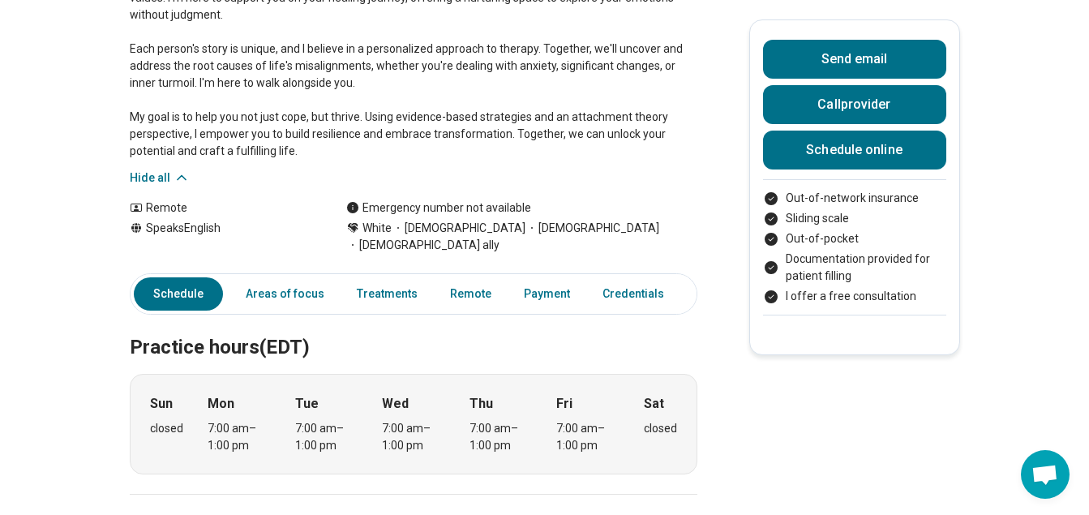
scroll to position [0, 0]
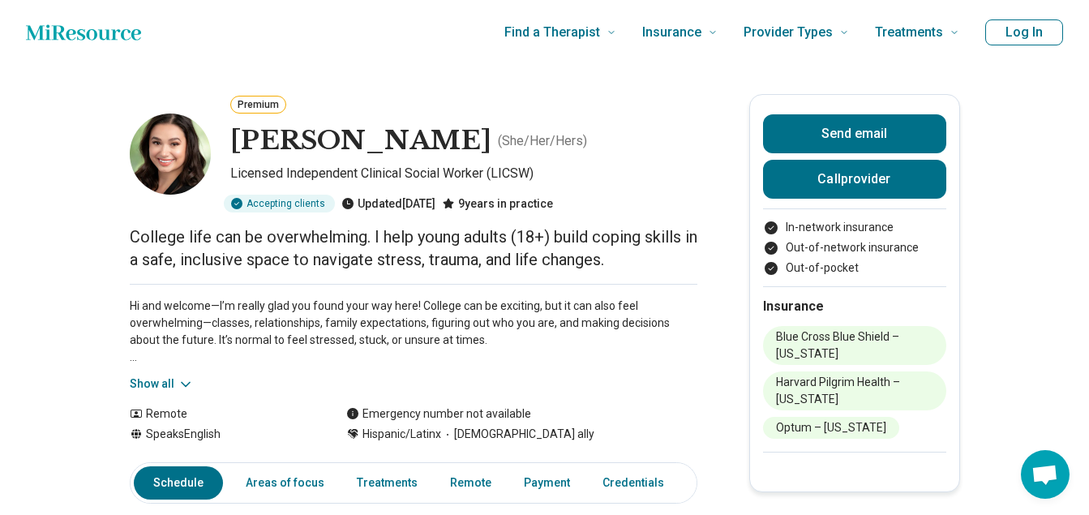
click at [156, 388] on button "Show all" at bounding box center [162, 383] width 64 height 17
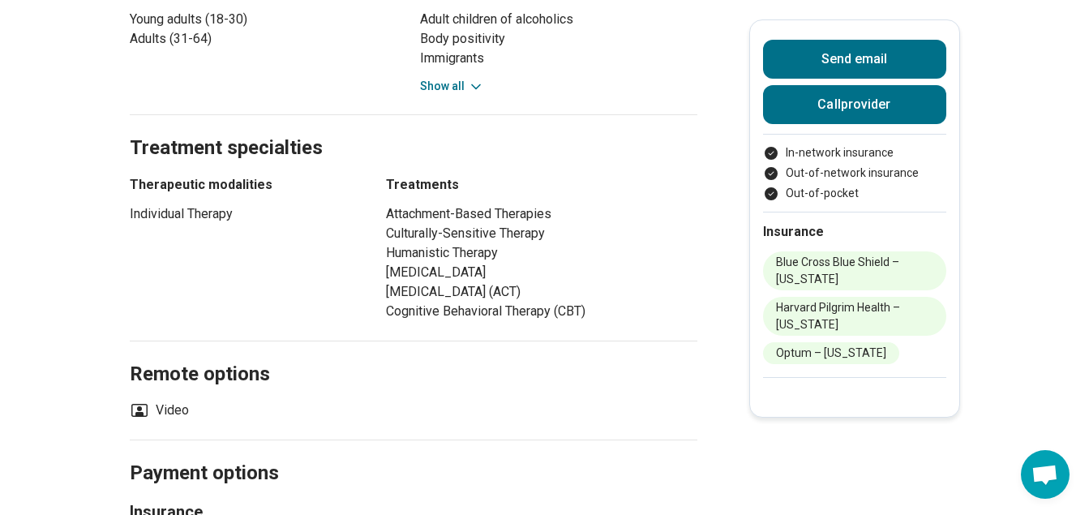
scroll to position [892, 0]
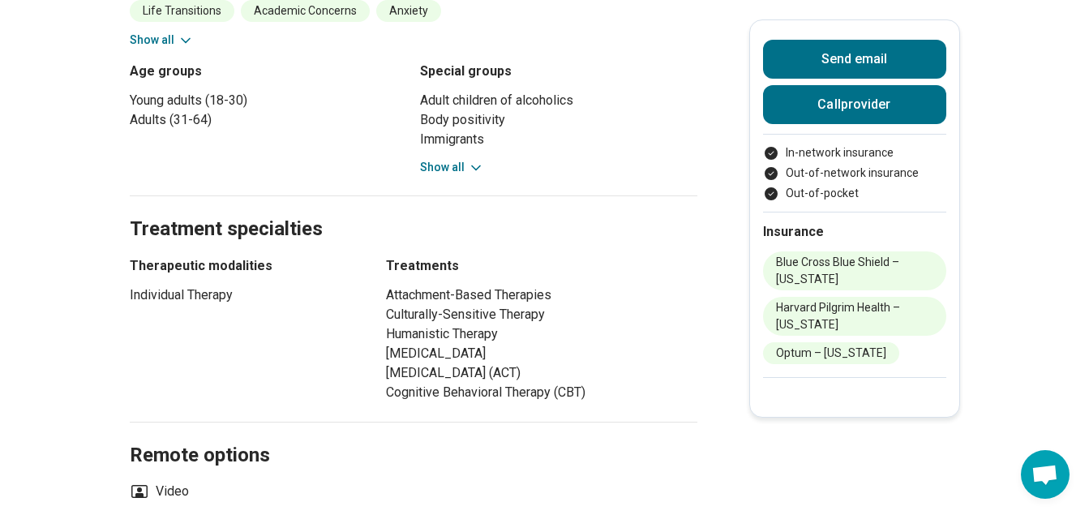
click at [477, 168] on icon at bounding box center [476, 168] width 16 height 16
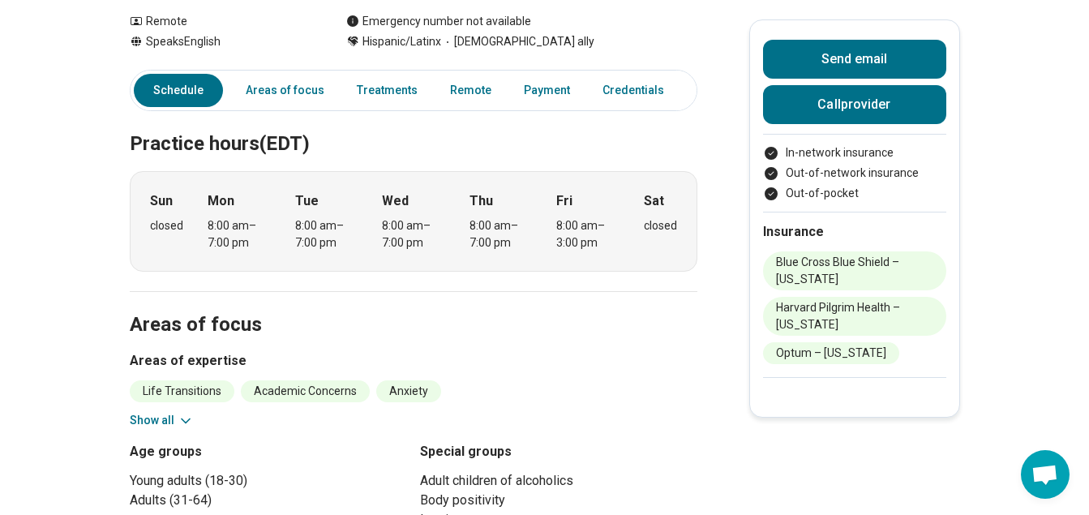
scroll to position [486, 0]
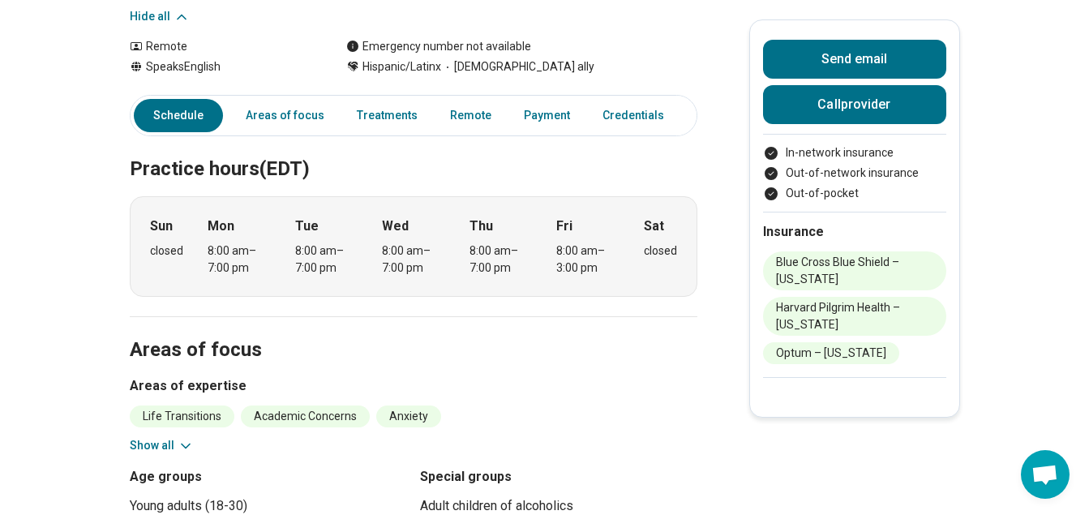
click at [171, 441] on button "Show all" at bounding box center [162, 445] width 64 height 17
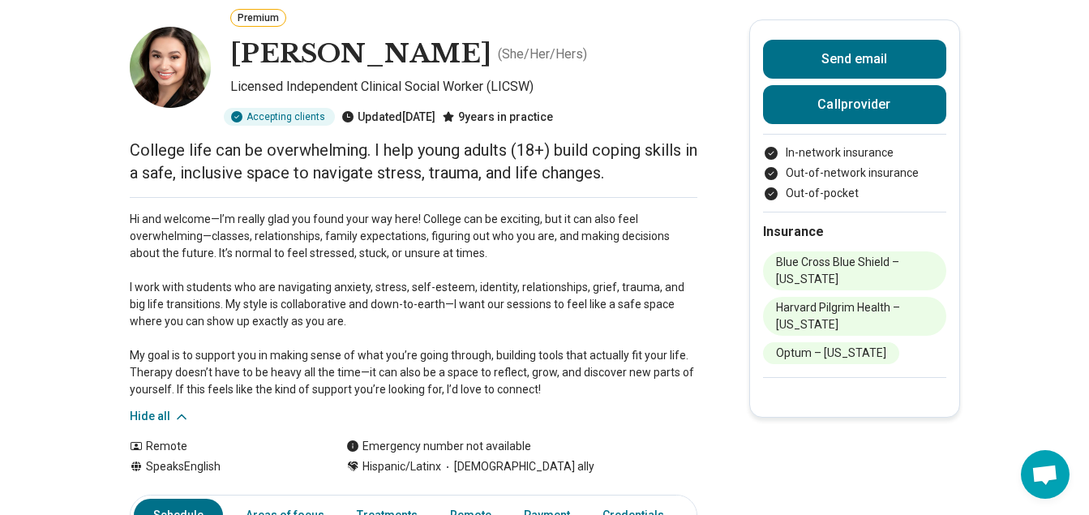
scroll to position [0, 0]
